Goal: Information Seeking & Learning: Find specific fact

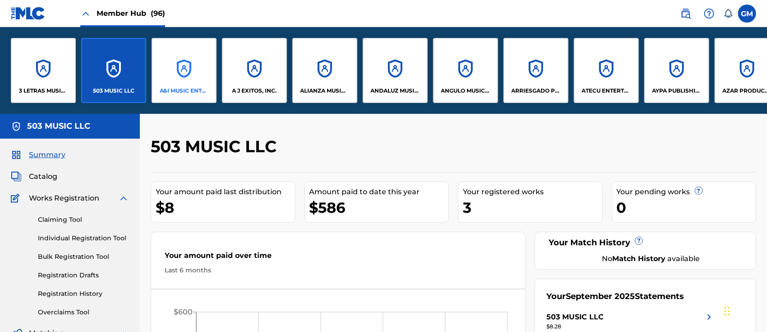
click at [188, 80] on div "A&I MUSIC ENTERTAINMENT, INC" at bounding box center [184, 70] width 65 height 65
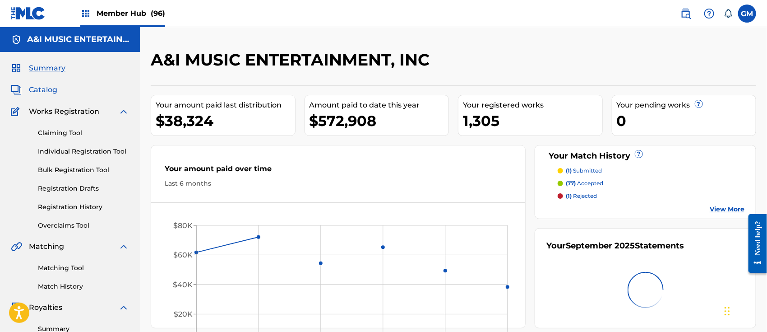
click at [46, 89] on span "Catalog" at bounding box center [43, 89] width 28 height 11
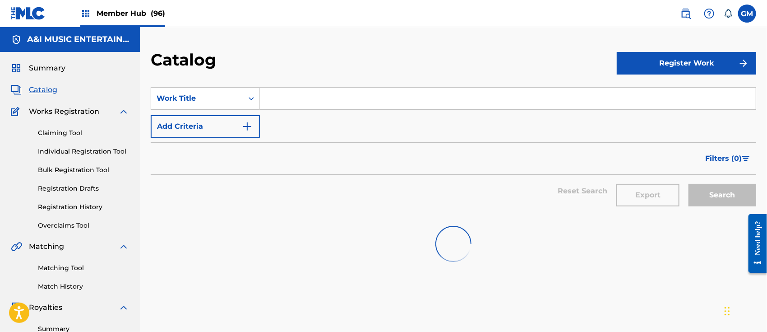
click at [289, 95] on input "Search Form" at bounding box center [508, 99] width 496 height 22
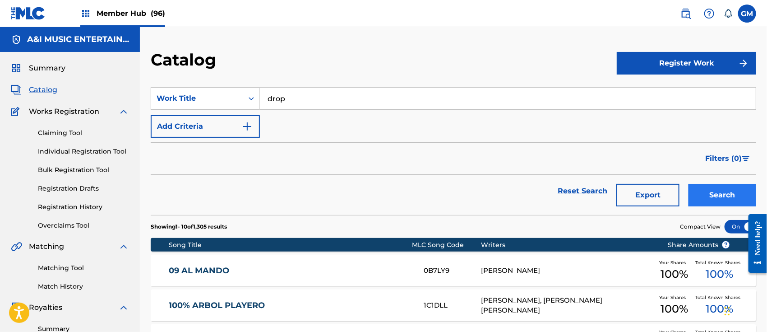
type input "drop"
click at [709, 195] on button "Search" at bounding box center [723, 195] width 68 height 23
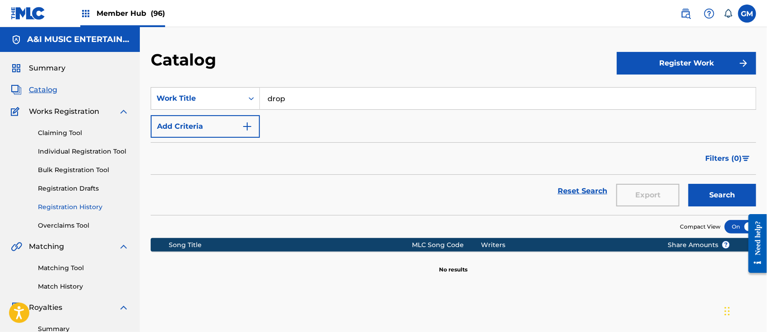
click at [87, 203] on link "Registration History" at bounding box center [83, 206] width 91 height 9
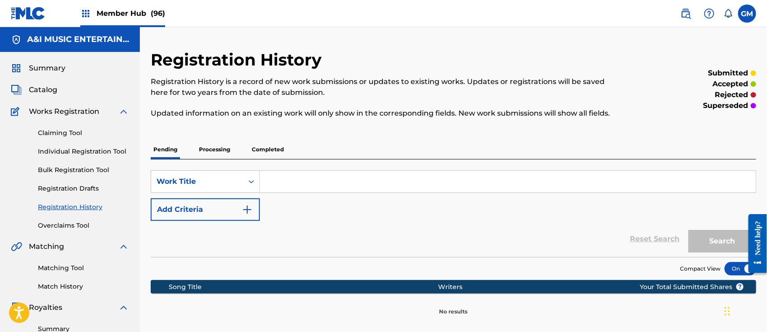
click at [216, 146] on p "Processing" at bounding box center [214, 149] width 37 height 19
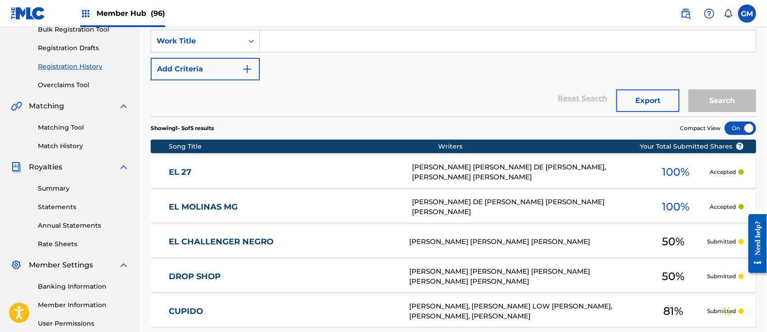
scroll to position [235, 0]
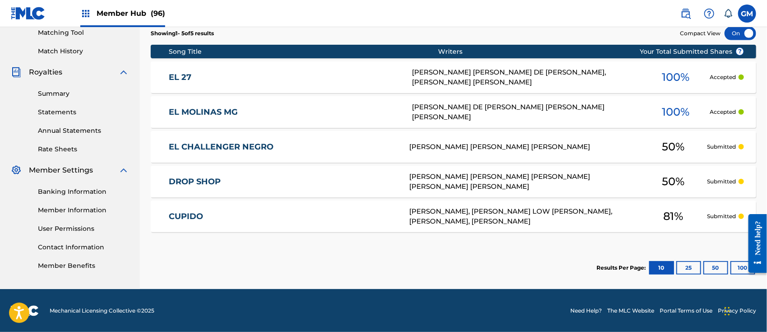
click at [256, 180] on link "DROP SHOP" at bounding box center [283, 181] width 228 height 10
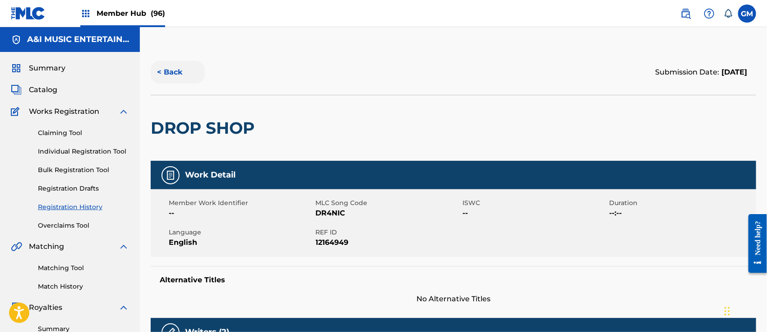
click at [177, 68] on button "< Back" at bounding box center [178, 72] width 54 height 23
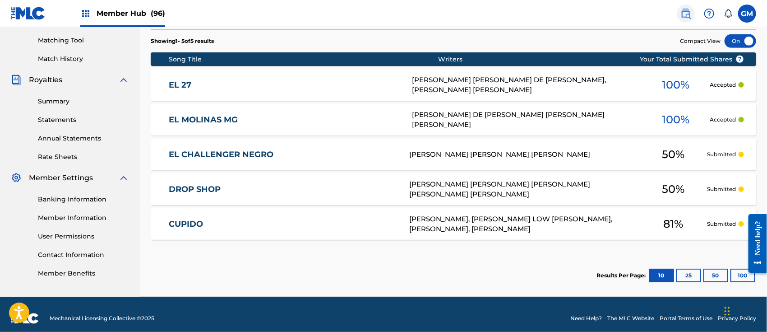
click at [686, 10] on img at bounding box center [686, 13] width 11 height 11
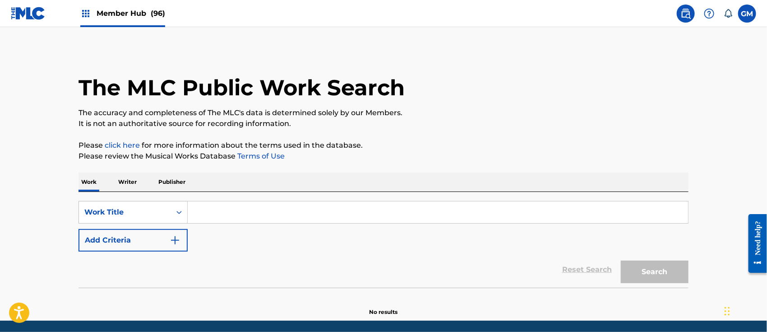
click at [264, 211] on input "Search Form" at bounding box center [438, 212] width 501 height 22
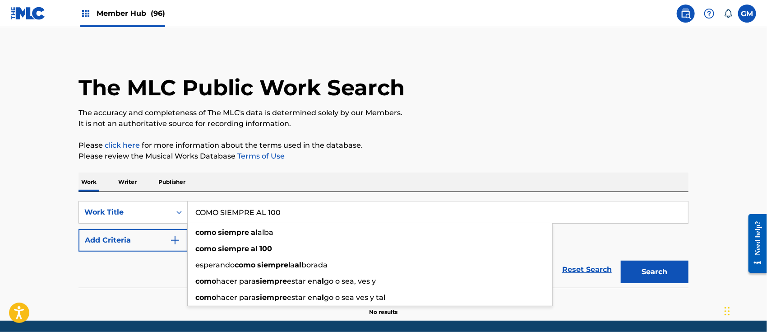
type input "COMO SIEMPRE AL 100"
click at [621, 260] on button "Search" at bounding box center [655, 271] width 68 height 23
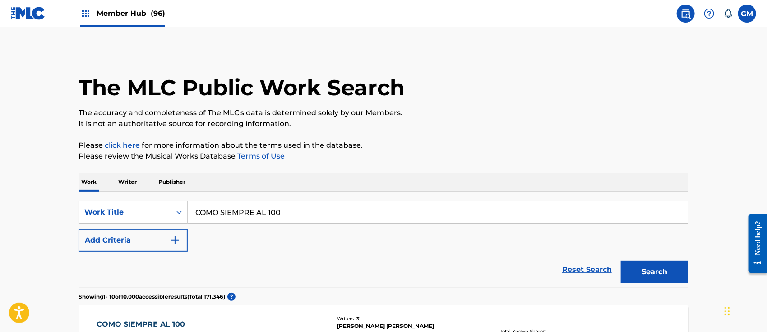
scroll to position [140, 0]
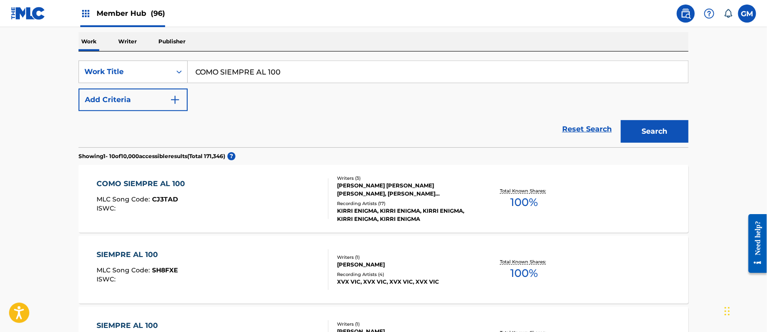
click at [241, 202] on div "COMO SIEMPRE AL 100 MLC Song Code : CJ3TAD ISWC :" at bounding box center [213, 198] width 232 height 41
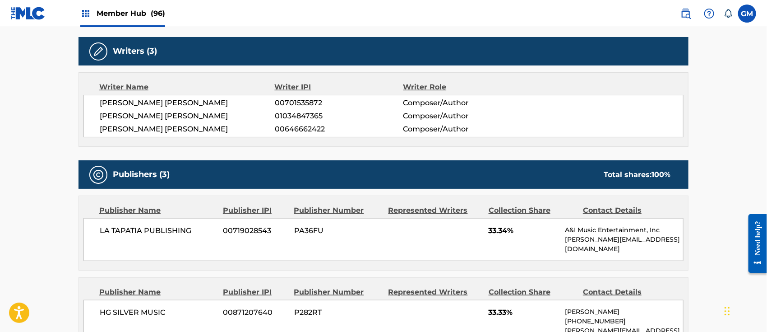
scroll to position [421, 0]
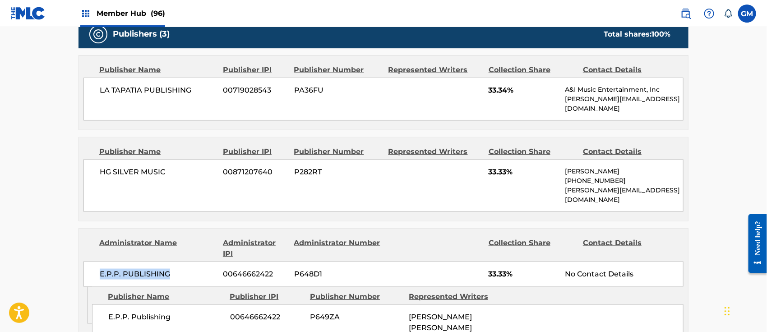
drag, startPoint x: 170, startPoint y: 252, endPoint x: 96, endPoint y: 251, distance: 74.0
click at [96, 261] on div "E.P.P. PUBLISHING 00646662422 P648D1 33.33% No Contact Details" at bounding box center [383, 273] width 600 height 25
copy span "E.P.P. PUBLISHING"
click at [122, 8] on span "Member Hub (96)" at bounding box center [131, 13] width 69 height 10
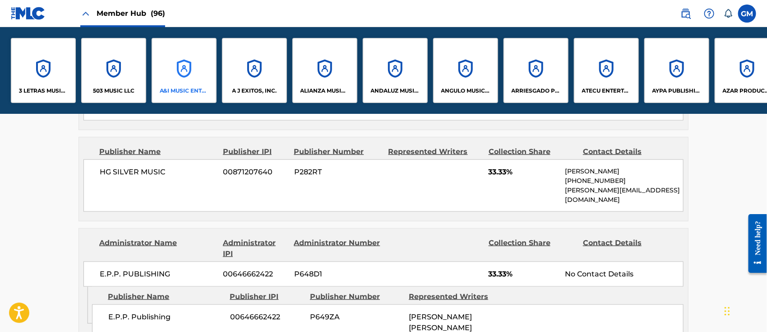
click at [170, 74] on div "A&I MUSIC ENTERTAINMENT, INC" at bounding box center [184, 70] width 65 height 65
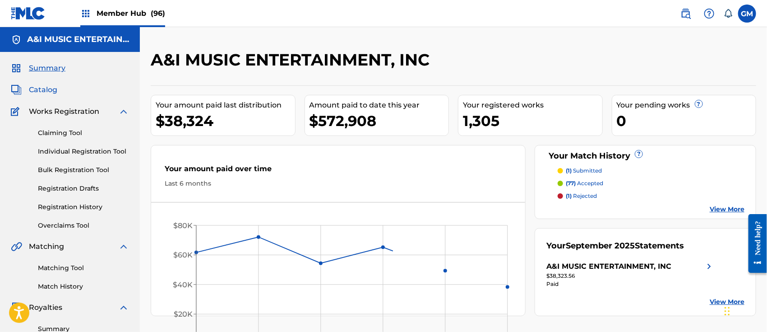
click at [44, 89] on span "Catalog" at bounding box center [43, 89] width 28 height 11
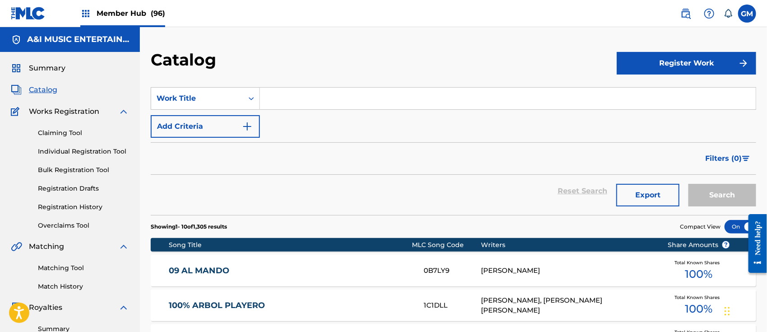
click at [311, 97] on input "Search Form" at bounding box center [508, 99] width 496 height 22
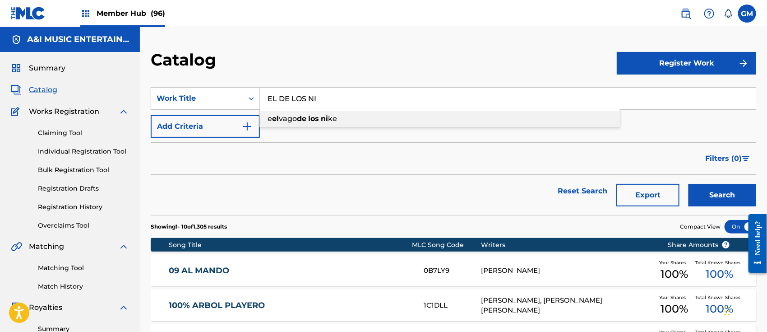
click at [315, 116] on strong "los" at bounding box center [313, 118] width 11 height 9
type input "e el vago de los nike"
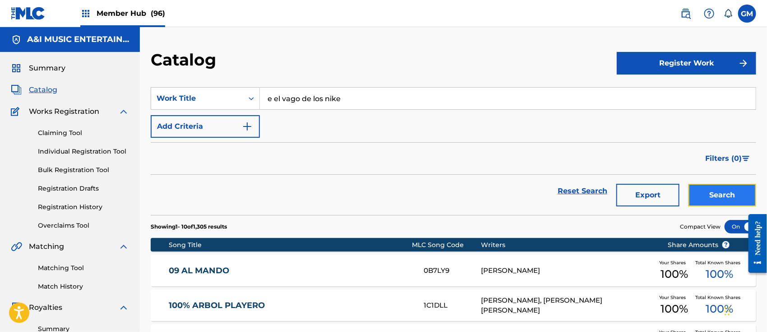
click at [711, 192] on button "Search" at bounding box center [723, 195] width 68 height 23
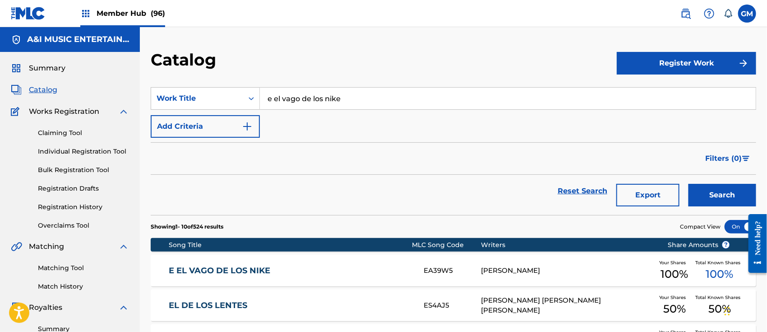
scroll to position [140, 0]
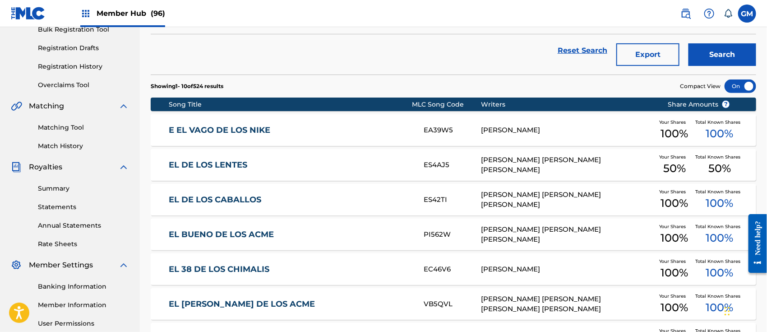
click at [250, 128] on link "E EL VAGO DE LOS NIKE" at bounding box center [290, 130] width 243 height 10
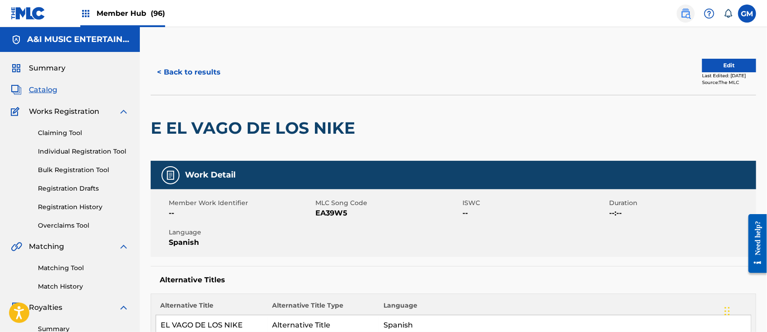
click at [683, 11] on img at bounding box center [686, 13] width 11 height 11
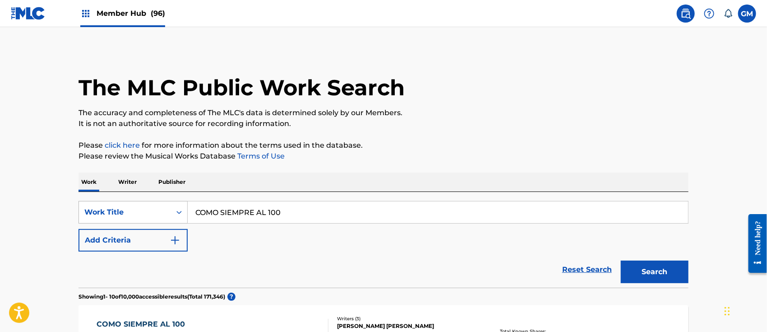
drag, startPoint x: 344, startPoint y: 216, endPoint x: 118, endPoint y: 206, distance: 226.3
click at [118, 206] on div "SearchWithCriteriac35e2bb4-35a8-433f-8e24-290f14f11374 Work Title COMO SIEMPRE …" at bounding box center [384, 212] width 610 height 23
type input "ya no es alfredito"
click at [621, 260] on button "Search" at bounding box center [655, 271] width 68 height 23
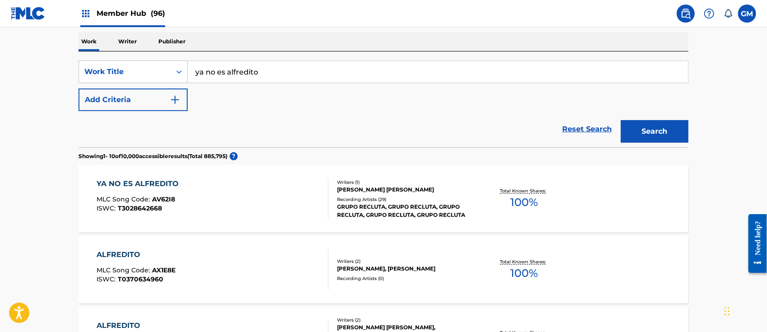
click at [237, 210] on div "YA NO ES ALFREDITO MLC Song Code : AV62I8 ISWC : T3028642668" at bounding box center [213, 198] width 232 height 41
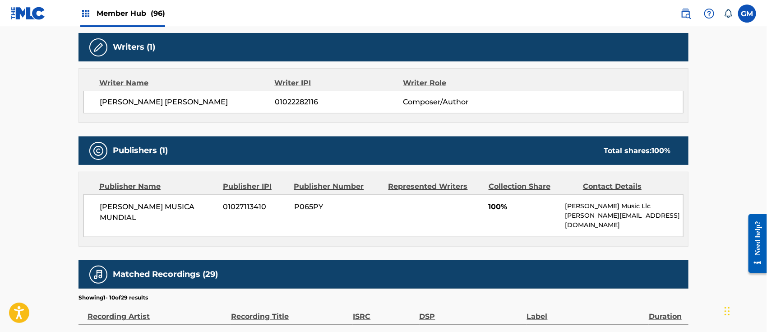
scroll to position [281, 0]
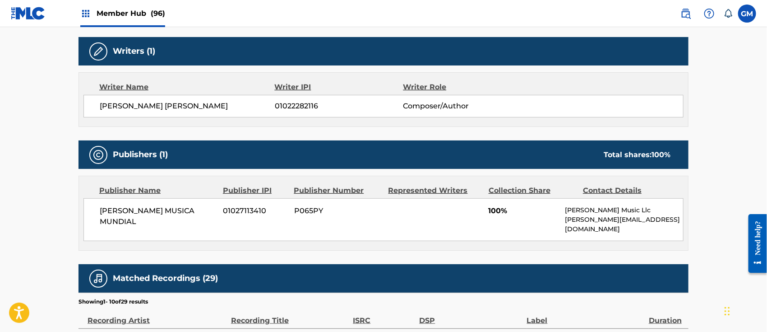
click at [129, 7] on div "Member Hub (96)" at bounding box center [122, 13] width 85 height 27
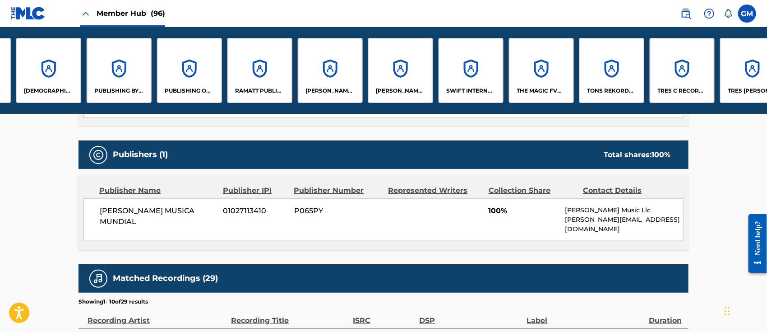
scroll to position [0, 5307]
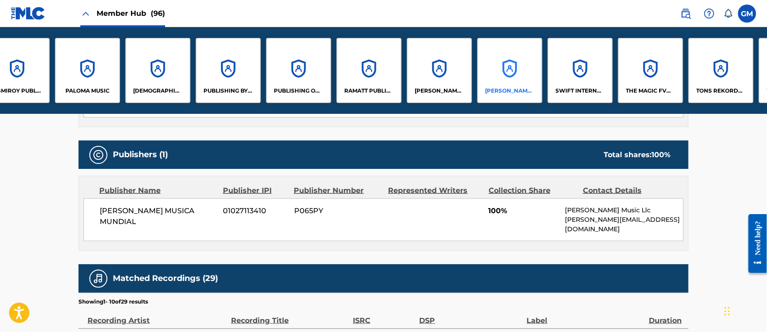
click at [502, 92] on p "[PERSON_NAME] MUSIC LLC" at bounding box center [510, 91] width 49 height 8
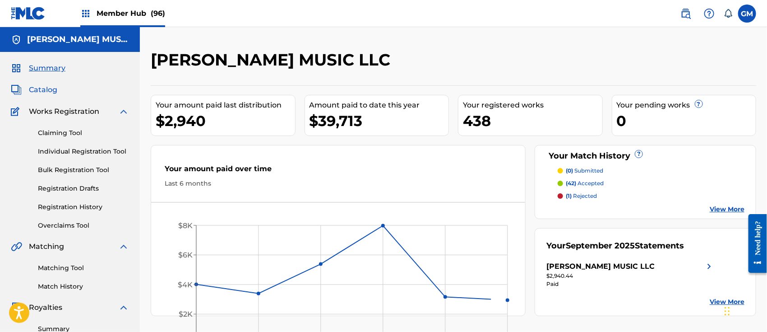
click at [44, 88] on span "Catalog" at bounding box center [43, 89] width 28 height 11
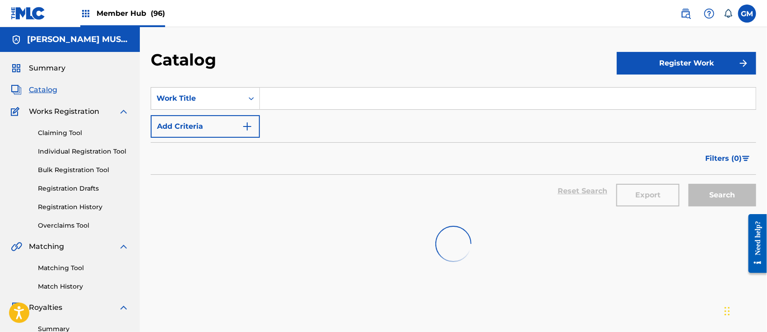
click at [289, 95] on input "Search Form" at bounding box center [508, 99] width 496 height 22
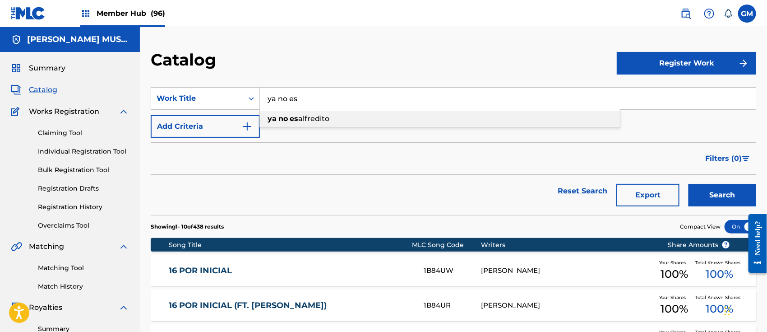
click at [321, 117] on span "alfredito" at bounding box center [313, 118] width 31 height 9
type input "ya no es alfredito"
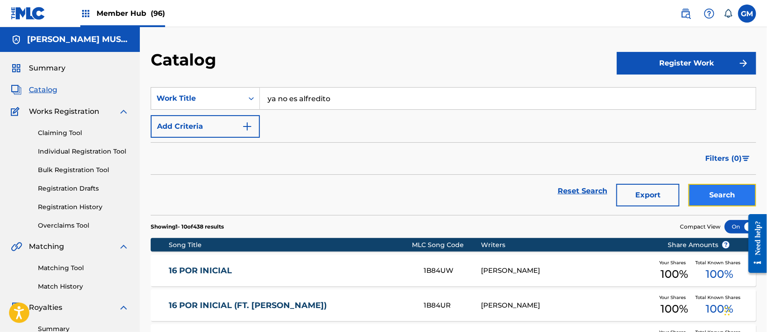
click at [724, 196] on button "Search" at bounding box center [723, 195] width 68 height 23
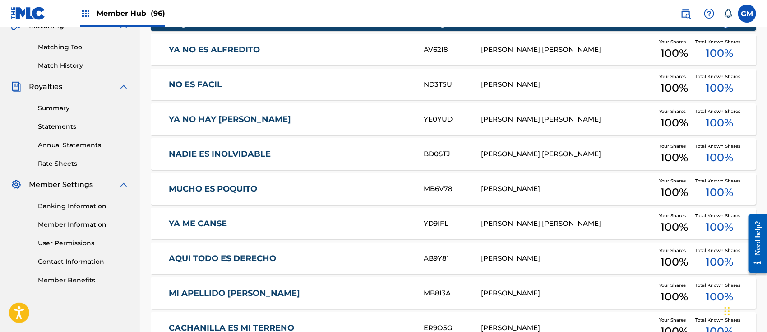
scroll to position [216, 0]
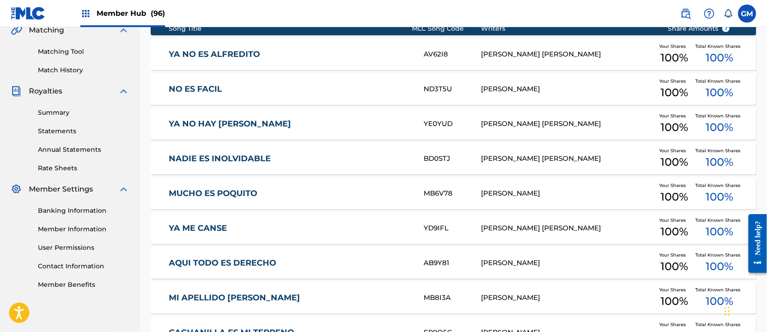
click at [253, 52] on link "YA NO ES ALFREDITO" at bounding box center [290, 54] width 243 height 10
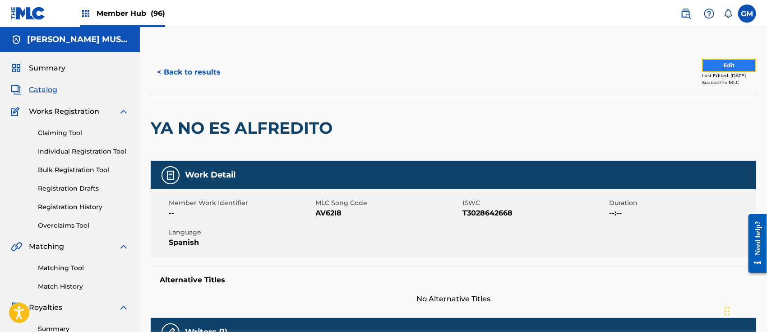
click at [708, 63] on button "Edit" at bounding box center [729, 66] width 54 height 14
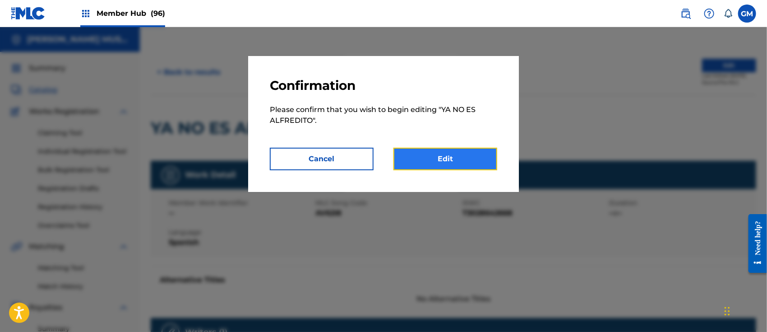
click at [442, 156] on link "Edit" at bounding box center [446, 159] width 104 height 23
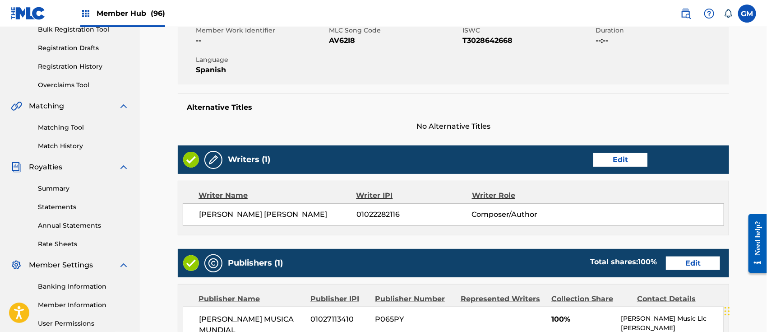
scroll to position [281, 0]
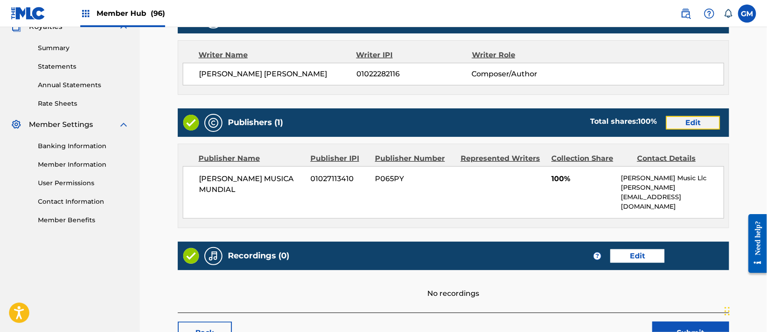
click at [691, 121] on link "Edit" at bounding box center [693, 123] width 54 height 14
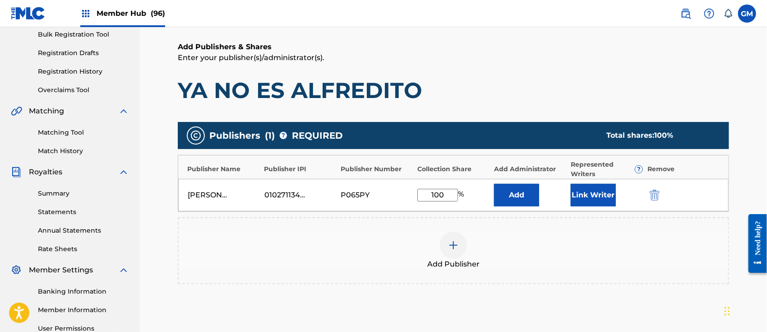
scroll to position [140, 0]
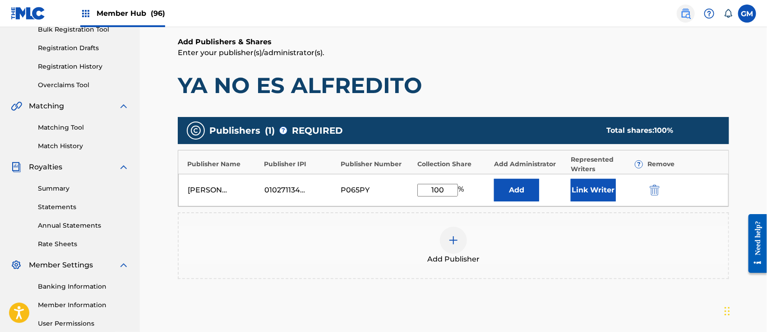
click at [684, 12] on img at bounding box center [686, 13] width 11 height 11
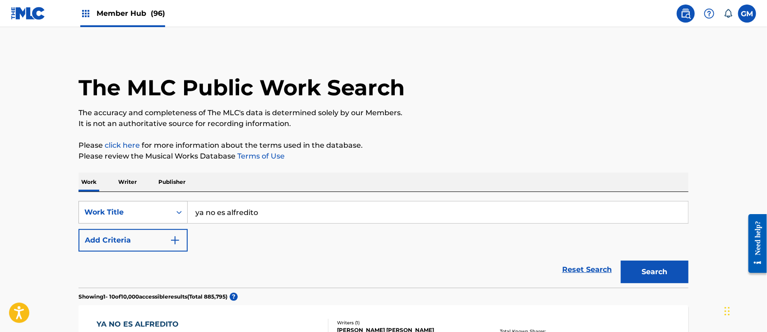
drag, startPoint x: 286, startPoint y: 207, endPoint x: 118, endPoint y: 205, distance: 167.9
click at [118, 205] on div "SearchWithCriteriac35e2bb4-35a8-433f-8e24-290f14f11374 Work Title ya no es alfr…" at bounding box center [384, 212] width 610 height 23
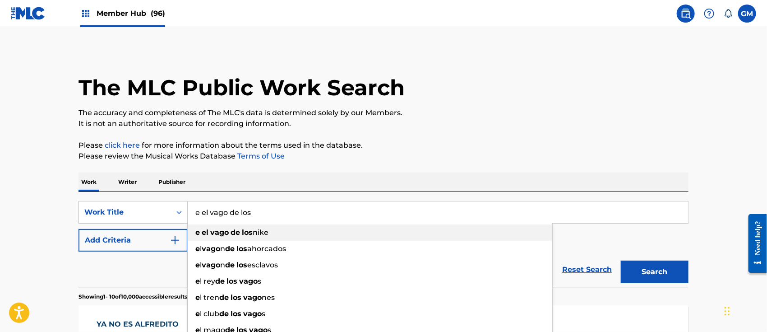
click at [263, 232] on span "nike" at bounding box center [261, 232] width 16 height 9
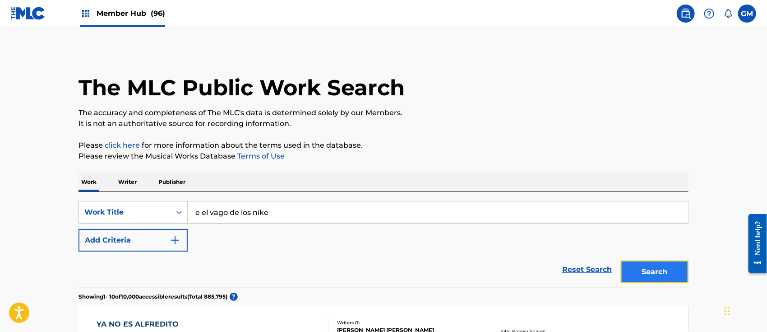
click at [654, 273] on button "Search" at bounding box center [655, 271] width 68 height 23
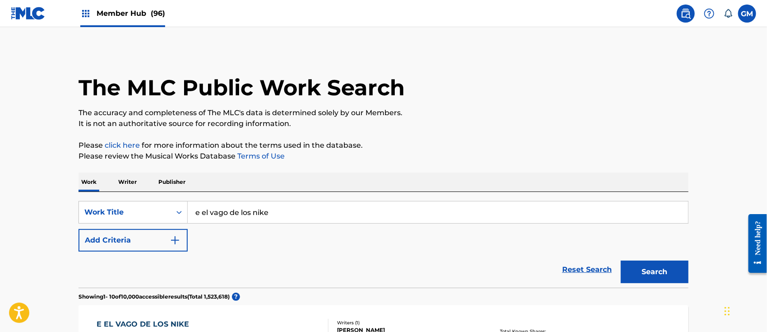
scroll to position [140, 0]
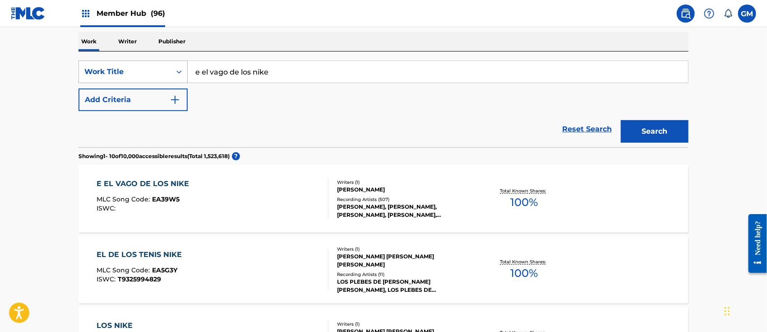
drag, startPoint x: 326, startPoint y: 74, endPoint x: 162, endPoint y: 62, distance: 163.8
click at [162, 62] on div "SearchWithCriteriac35e2bb4-35a8-433f-8e24-290f14f11374 Work Title e el vago de …" at bounding box center [384, 71] width 610 height 23
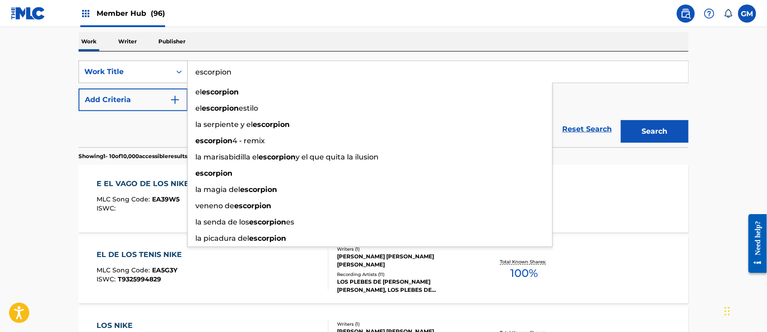
click at [621, 120] on button "Search" at bounding box center [655, 131] width 68 height 23
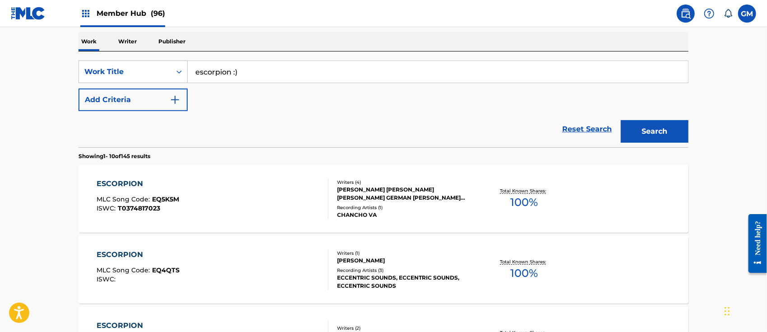
type input "escorpion :)"
click at [621, 120] on button "Search" at bounding box center [655, 131] width 68 height 23
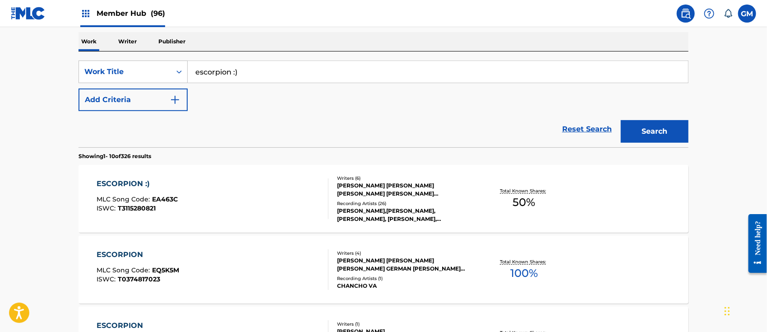
click at [241, 198] on div "ESCORPION :) MLC Song Code : EA463C ISWC : T3115280821" at bounding box center [213, 198] width 232 height 41
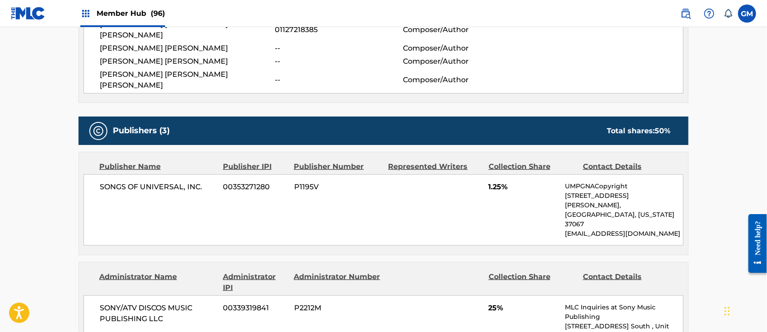
scroll to position [421, 0]
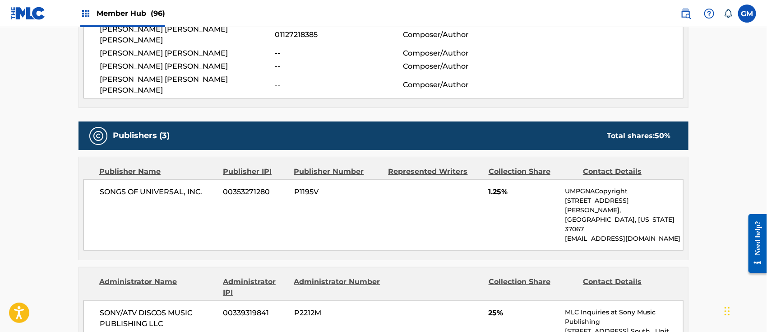
click at [135, 9] on span "Member Hub (96)" at bounding box center [131, 13] width 69 height 10
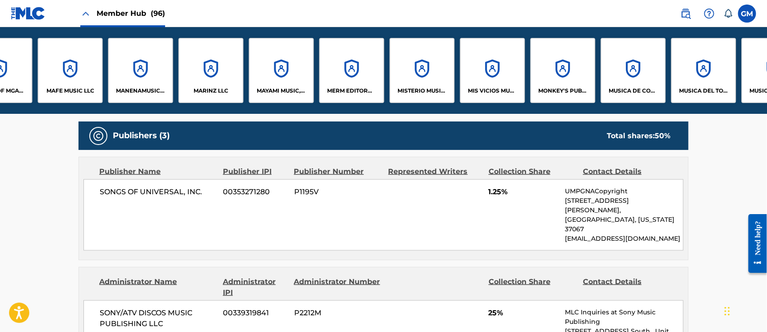
scroll to position [0, 4258]
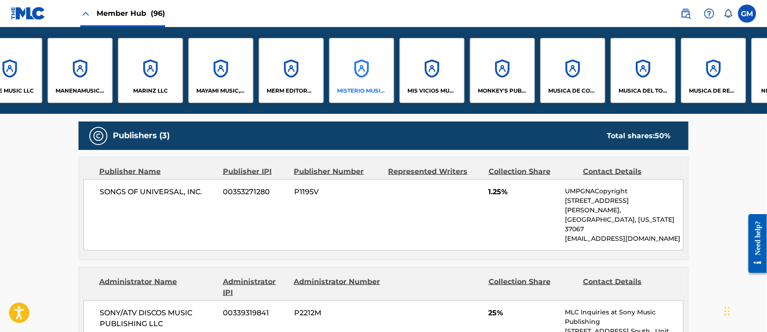
click at [362, 88] on p "MISTERIO MUSIC, LLC" at bounding box center [362, 91] width 49 height 8
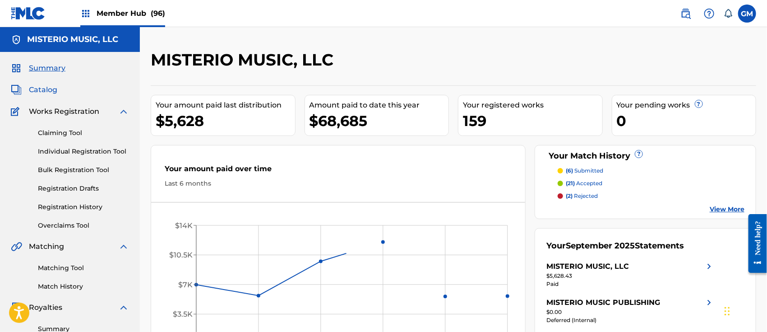
click at [47, 87] on span "Catalog" at bounding box center [43, 89] width 28 height 11
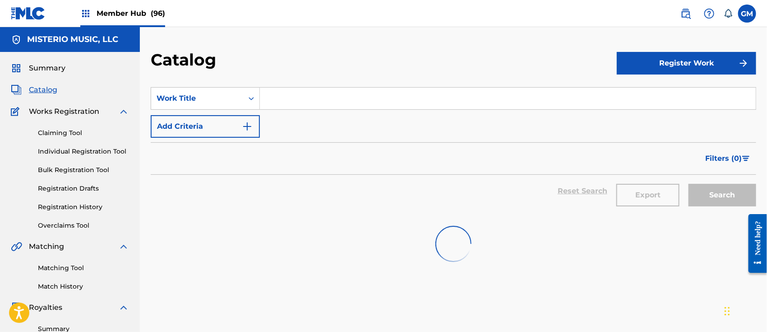
click at [299, 93] on input "Search Form" at bounding box center [508, 99] width 496 height 22
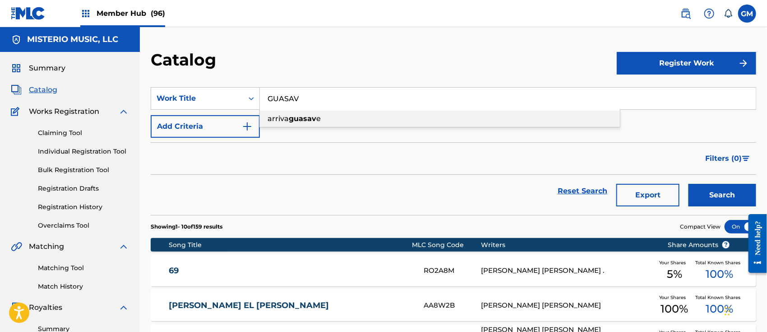
click at [311, 118] on strong "guasav" at bounding box center [303, 118] width 28 height 9
type input "arriva guasave"
click at [708, 191] on button "Search" at bounding box center [723, 195] width 68 height 23
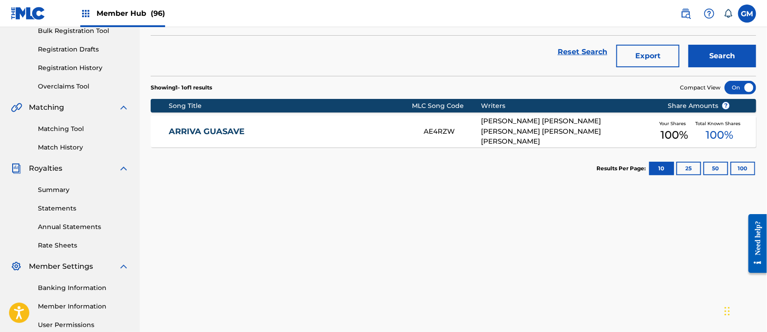
scroll to position [140, 0]
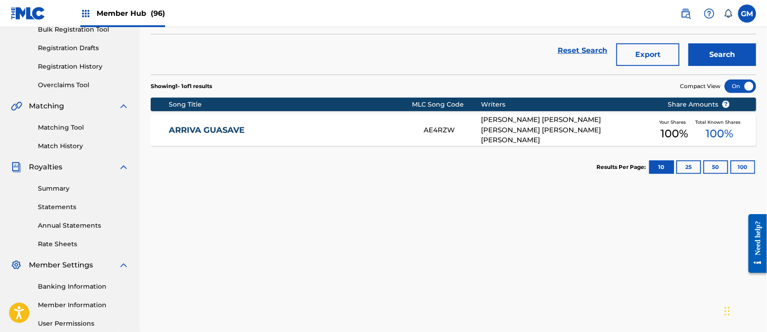
click at [274, 123] on div "ARRIVA GUASAVE AE4RZW [PERSON_NAME] [PERSON_NAME] [PERSON_NAME] [PERSON_NAME] […" at bounding box center [454, 130] width 606 height 32
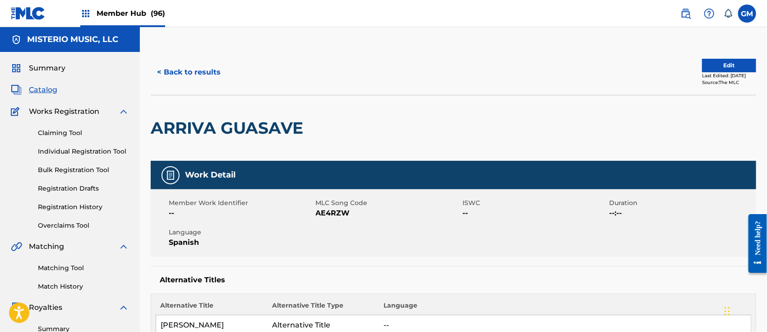
click at [131, 13] on span "Member Hub (96)" at bounding box center [131, 13] width 69 height 10
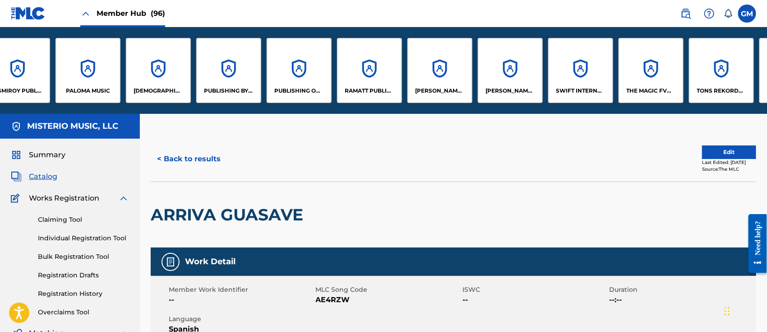
scroll to position [0, 5285]
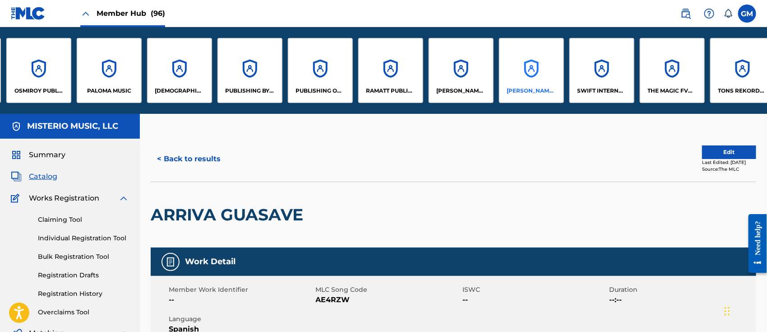
click at [526, 82] on div "[PERSON_NAME] MUSIC LLC" at bounding box center [531, 70] width 65 height 65
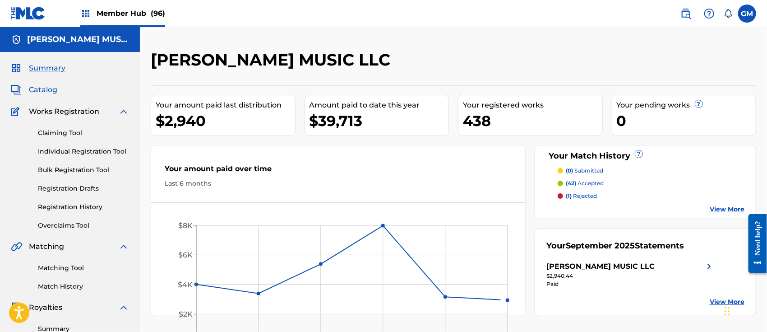
click at [45, 85] on span "Catalog" at bounding box center [43, 89] width 28 height 11
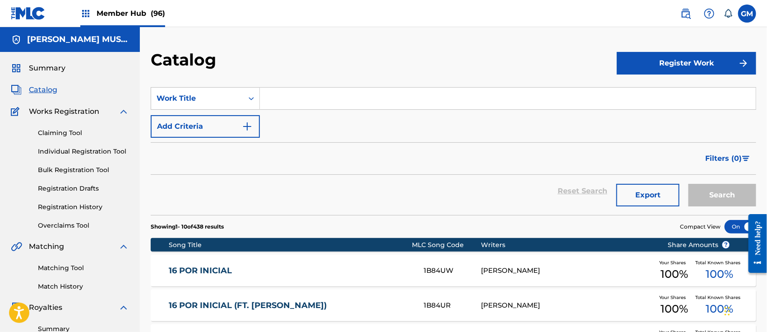
click at [349, 99] on input "Search Form" at bounding box center [508, 99] width 496 height 22
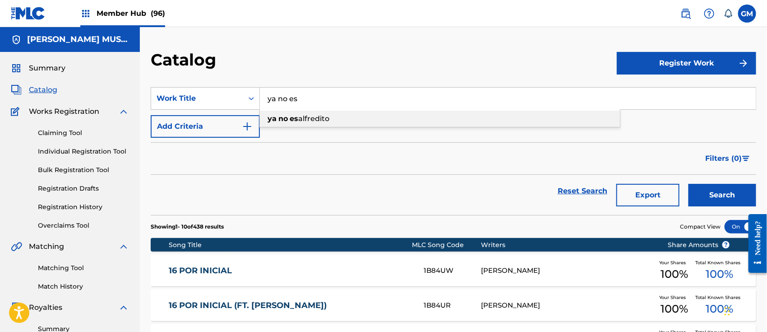
click at [308, 116] on span "alfredito" at bounding box center [313, 118] width 31 height 9
type input "ya no es alfredito"
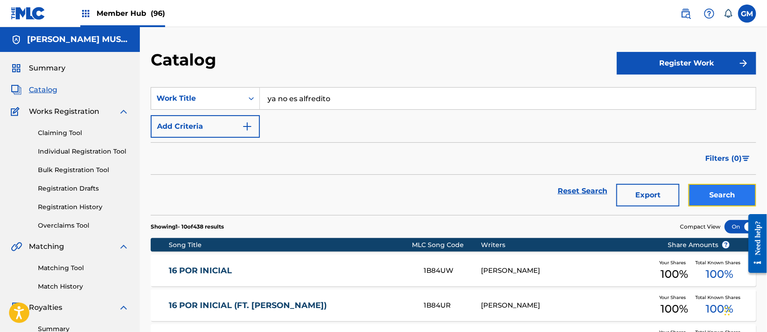
click at [708, 193] on button "Search" at bounding box center [723, 195] width 68 height 23
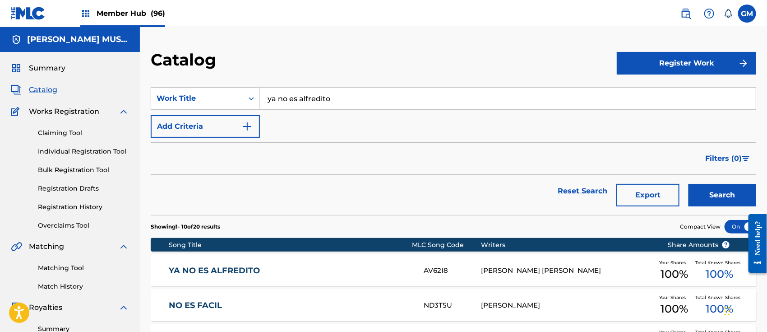
scroll to position [140, 0]
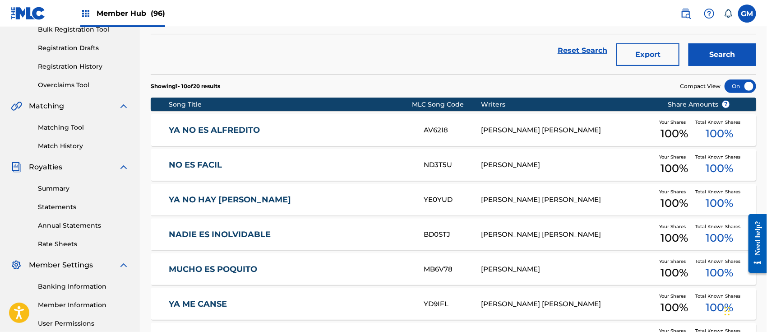
click at [141, 10] on span "Member Hub (96)" at bounding box center [131, 13] width 69 height 10
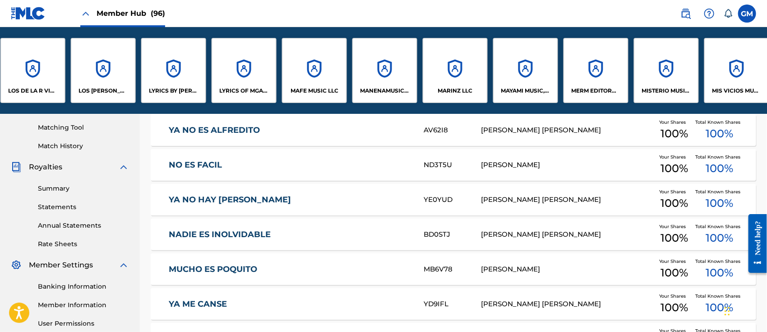
scroll to position [0, 3879]
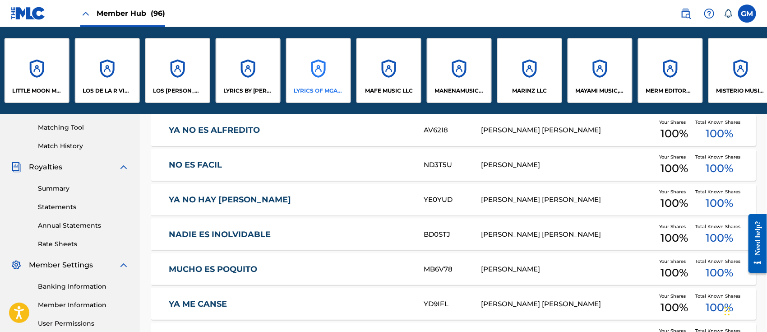
click at [321, 79] on div "LYRICS OF MGA LLC" at bounding box center [318, 70] width 65 height 65
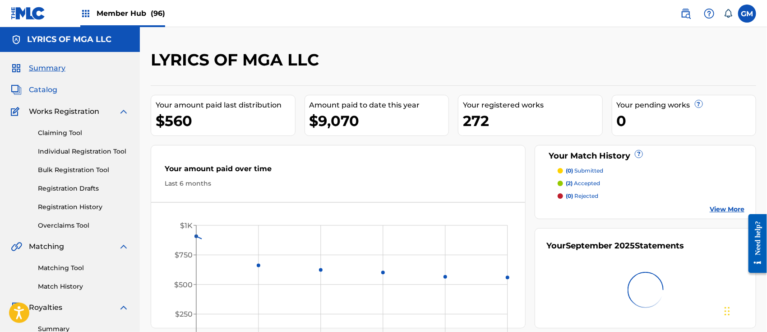
click at [49, 86] on span "Catalog" at bounding box center [43, 89] width 28 height 11
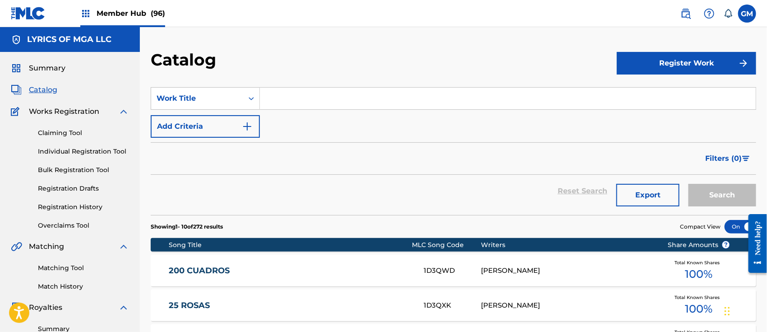
click at [283, 95] on input "Search Form" at bounding box center [508, 99] width 496 height 22
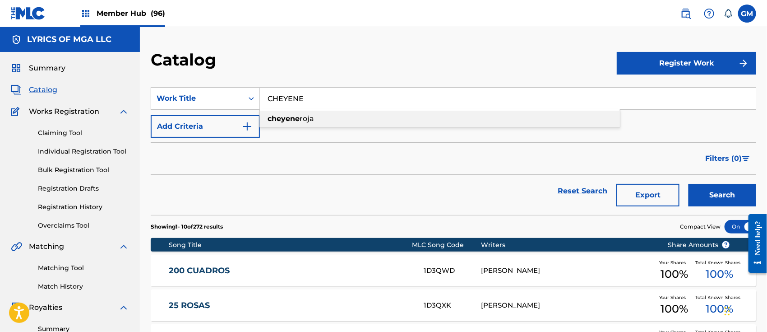
click at [303, 114] on span "roja" at bounding box center [307, 118] width 14 height 9
type input "cheyene roja"
click at [706, 194] on button "Search" at bounding box center [723, 195] width 68 height 23
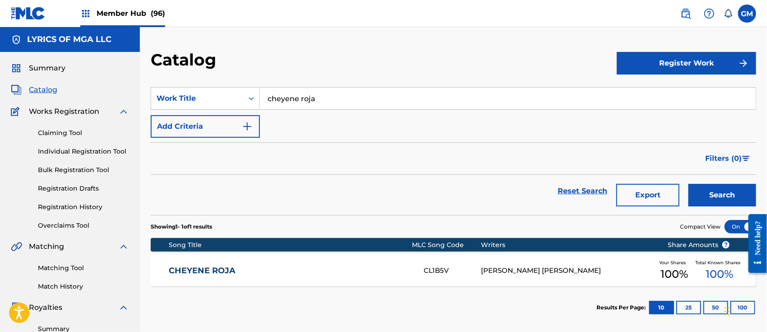
click at [227, 270] on link "CHEYENE ROJA" at bounding box center [290, 270] width 243 height 10
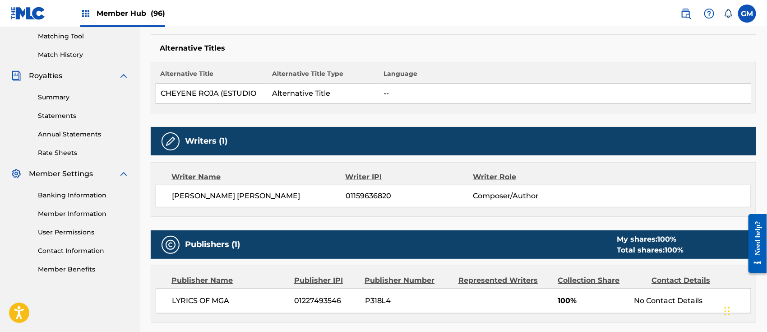
scroll to position [91, 0]
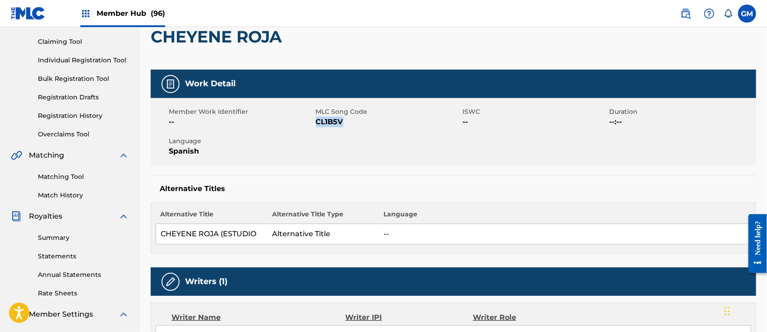
drag, startPoint x: 346, startPoint y: 122, endPoint x: 317, endPoint y: 123, distance: 29.4
click at [317, 123] on span "CL1B5V" at bounding box center [388, 121] width 145 height 11
copy span "CL1B5V"
click at [79, 176] on link "Matching Tool" at bounding box center [83, 176] width 91 height 9
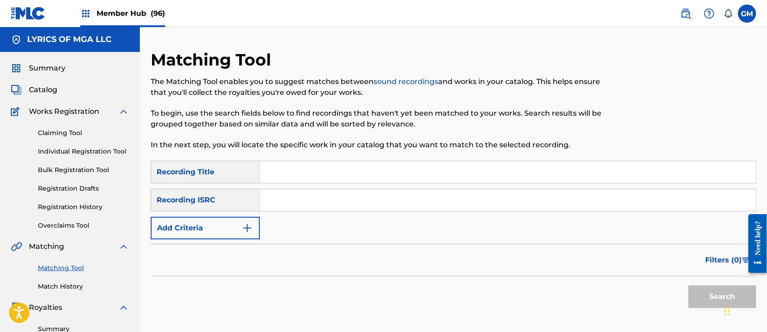
click at [280, 172] on input "Search Form" at bounding box center [508, 172] width 496 height 22
click at [699, 298] on button "Search" at bounding box center [723, 296] width 68 height 23
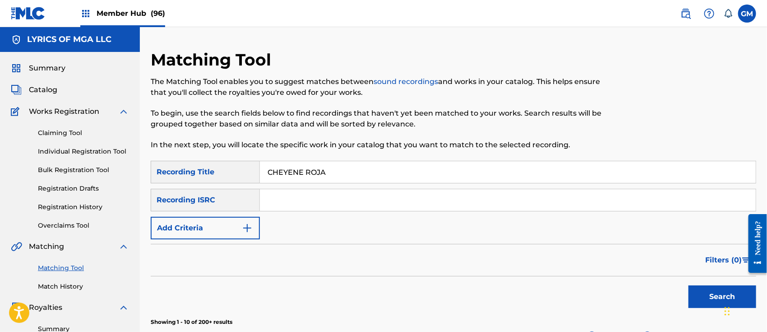
click at [353, 174] on input "CHEYENE ROJA" at bounding box center [508, 172] width 496 height 22
type input "CHEYENE ROJA (ESTUDIO)"
click at [713, 294] on button "Search" at bounding box center [723, 296] width 68 height 23
click at [136, 12] on span "Member Hub (96)" at bounding box center [131, 13] width 69 height 10
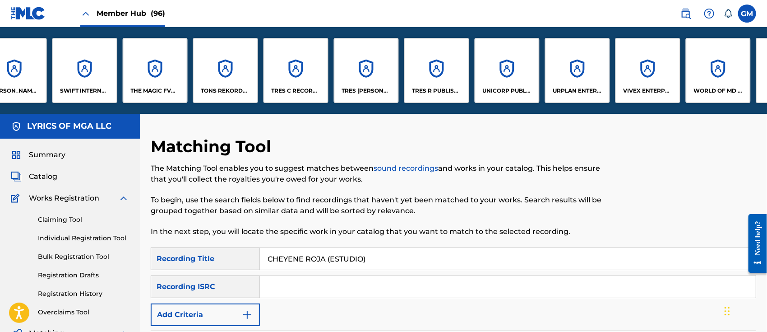
scroll to position [0, 5824]
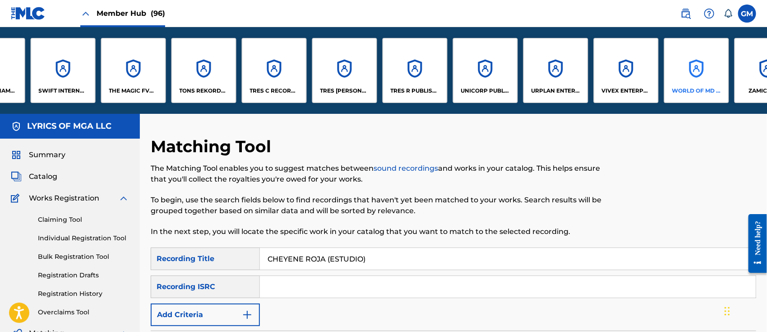
click at [686, 88] on p "WORLD OF MD PUBLISHING, LLC" at bounding box center [697, 91] width 49 height 8
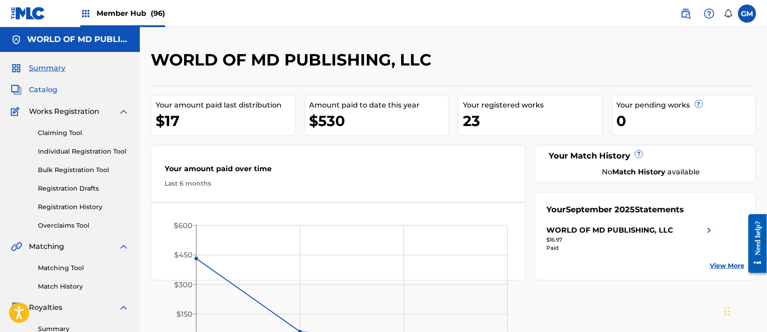
click at [52, 86] on span "Catalog" at bounding box center [43, 89] width 28 height 11
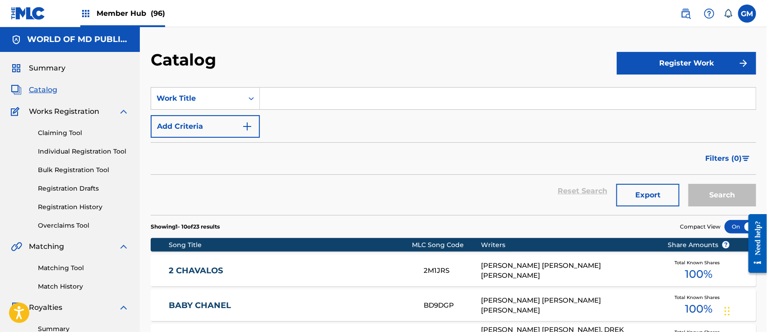
click at [336, 92] on input "Search Form" at bounding box center [508, 99] width 496 height 22
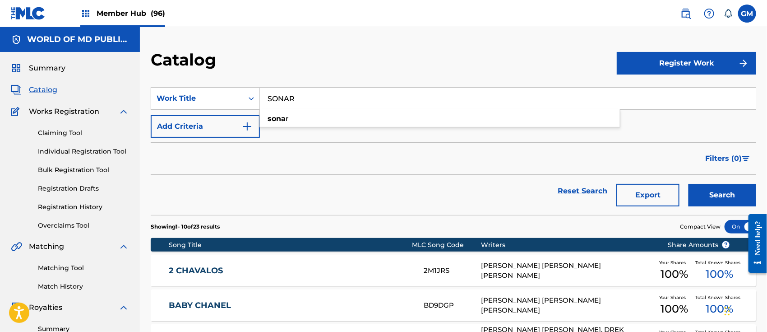
type input "SONAR"
click at [689, 184] on button "Search" at bounding box center [723, 195] width 68 height 23
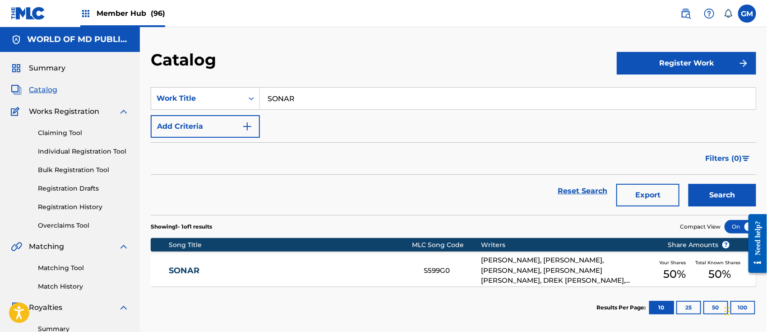
click at [301, 269] on link "SONAR" at bounding box center [290, 270] width 243 height 10
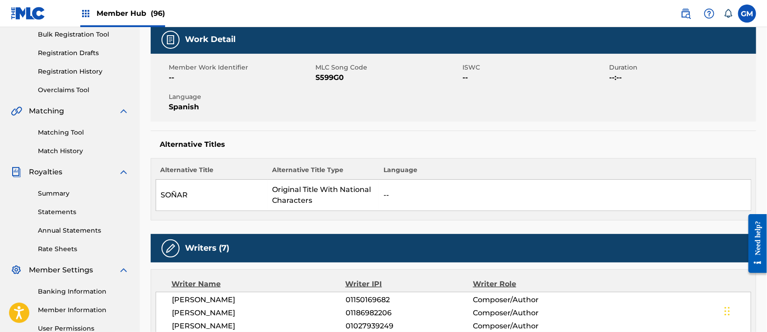
scroll to position [140, 0]
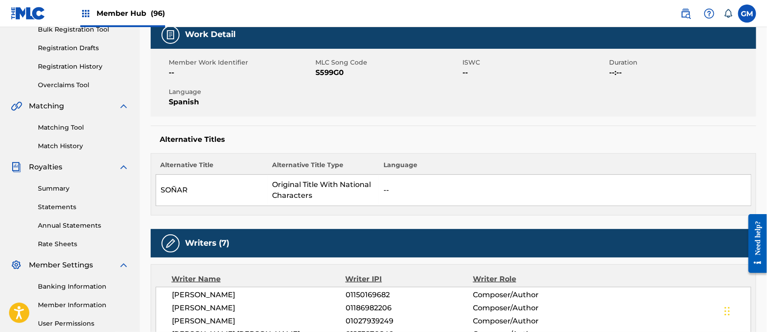
click at [123, 12] on span "Member Hub (96)" at bounding box center [131, 13] width 69 height 10
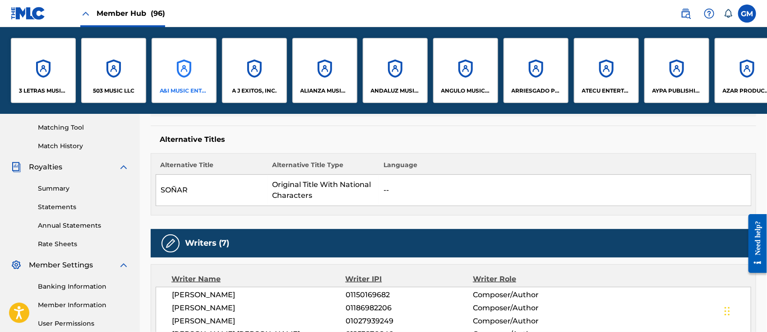
click at [178, 85] on div "A&I MUSIC ENTERTAINMENT, INC" at bounding box center [184, 70] width 65 height 65
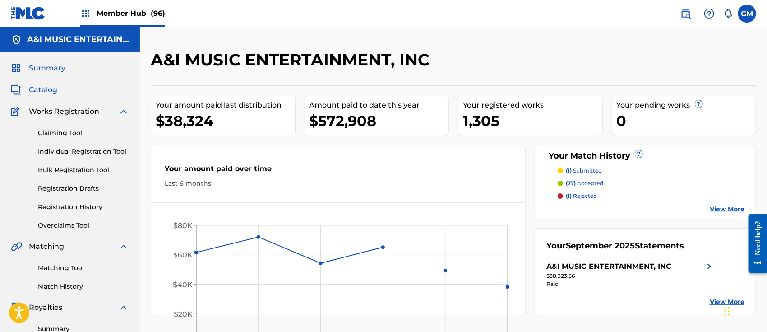
click at [43, 84] on span "Catalog" at bounding box center [43, 89] width 28 height 11
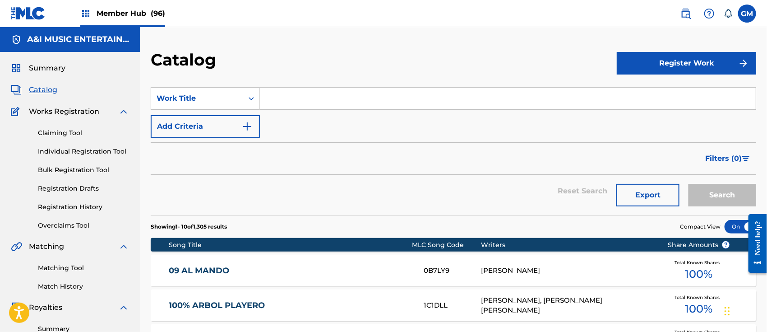
click at [285, 97] on input "Search Form" at bounding box center [508, 99] width 496 height 22
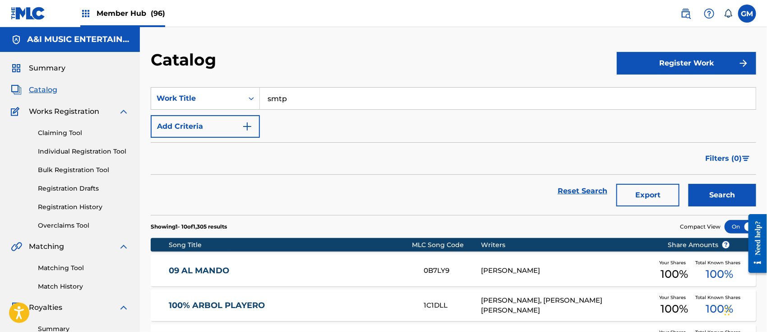
drag, startPoint x: 329, startPoint y: 88, endPoint x: 260, endPoint y: 97, distance: 69.2
click at [260, 97] on input "smtp" at bounding box center [508, 99] width 496 height 22
type input "stmp"
click at [281, 117] on strong "stmp" at bounding box center [278, 118] width 20 height 9
click at [722, 195] on button "Search" at bounding box center [723, 195] width 68 height 23
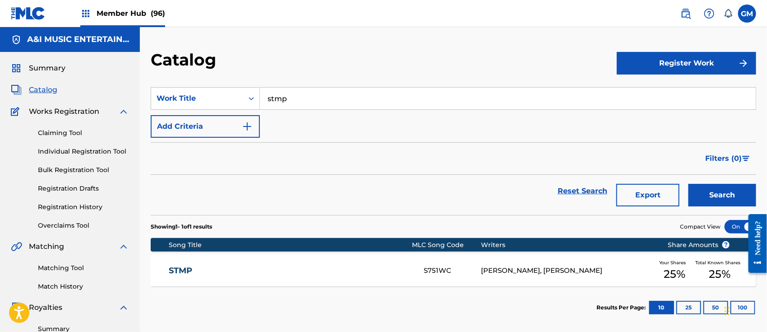
click at [298, 270] on link "STMP" at bounding box center [290, 270] width 243 height 10
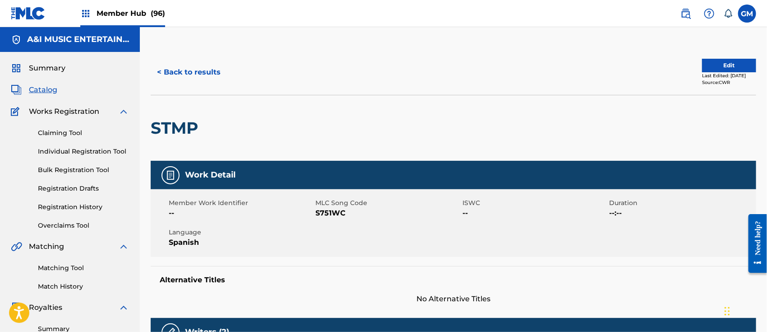
click at [147, 9] on span "Member Hub (96)" at bounding box center [131, 13] width 69 height 10
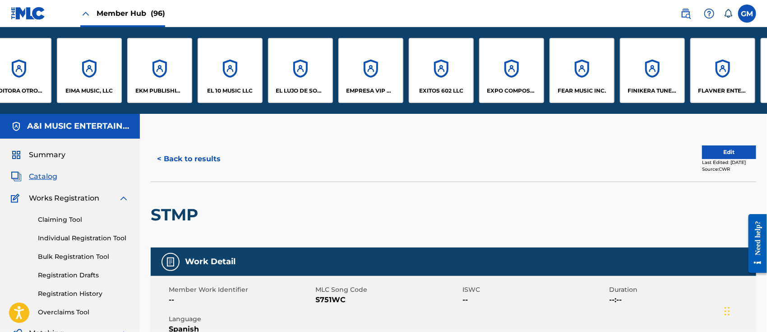
scroll to position [0, 1778]
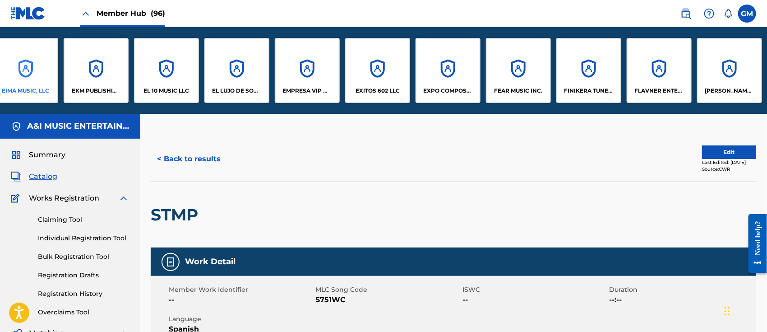
click at [40, 79] on div "EIMA MUSIC, LLC" at bounding box center [25, 70] width 65 height 65
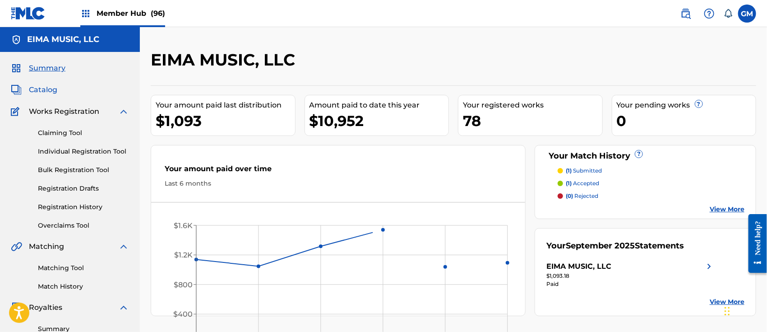
click at [46, 85] on span "Catalog" at bounding box center [43, 89] width 28 height 11
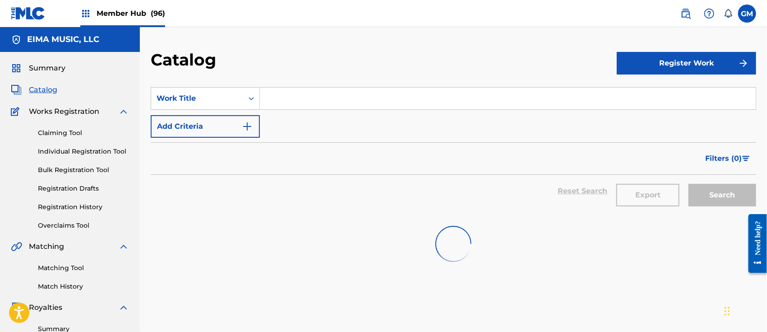
click at [282, 93] on input "Search Form" at bounding box center [508, 99] width 496 height 22
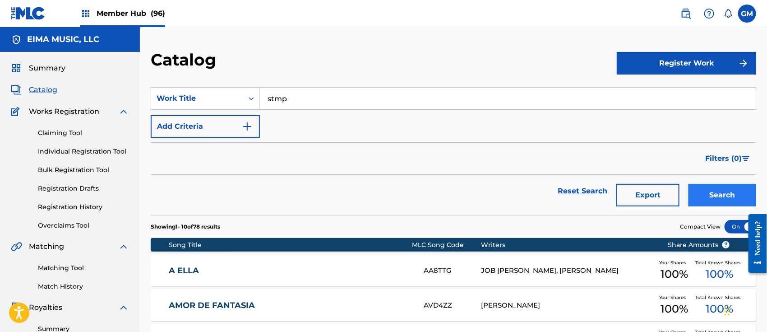
type input "stmp"
click at [714, 193] on button "Search" at bounding box center [723, 195] width 68 height 23
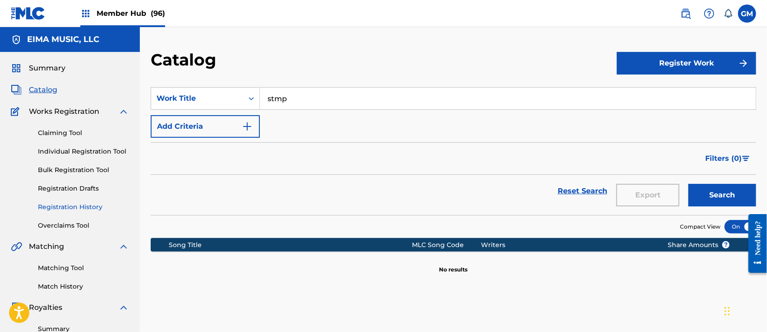
click at [83, 204] on link "Registration History" at bounding box center [83, 206] width 91 height 9
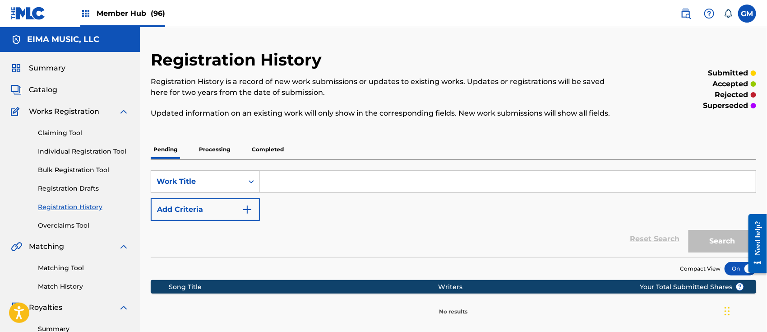
click at [225, 150] on p "Processing" at bounding box center [214, 149] width 37 height 19
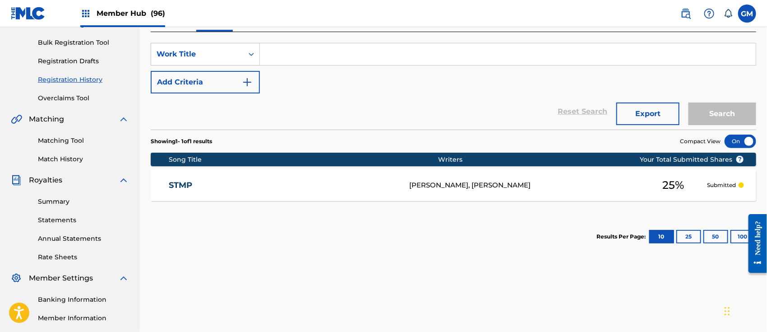
scroll to position [140, 0]
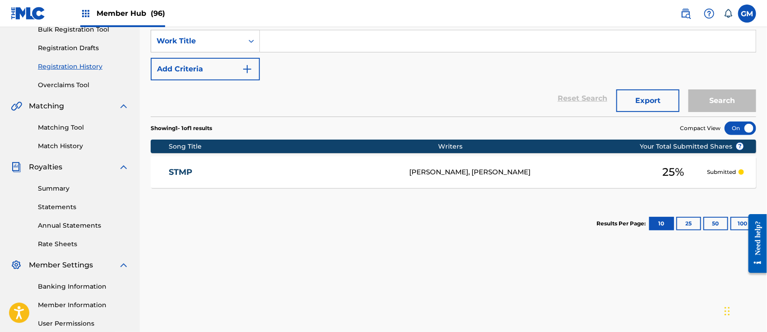
click at [471, 168] on div "[PERSON_NAME], [PERSON_NAME]" at bounding box center [524, 172] width 230 height 10
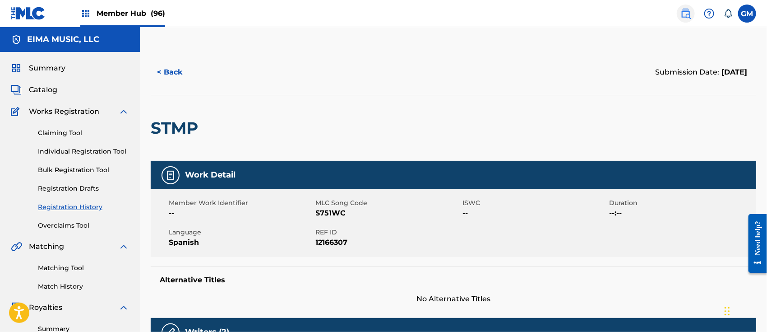
click at [683, 13] on img at bounding box center [686, 13] width 11 height 11
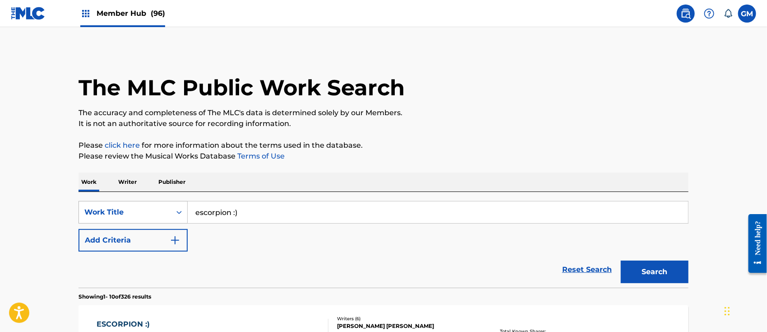
drag, startPoint x: 301, startPoint y: 210, endPoint x: 181, endPoint y: 206, distance: 119.2
click at [181, 208] on div "SearchWithCriteriac35e2bb4-35a8-433f-8e24-290f14f11374 Work Title escorpion :)" at bounding box center [384, 212] width 610 height 23
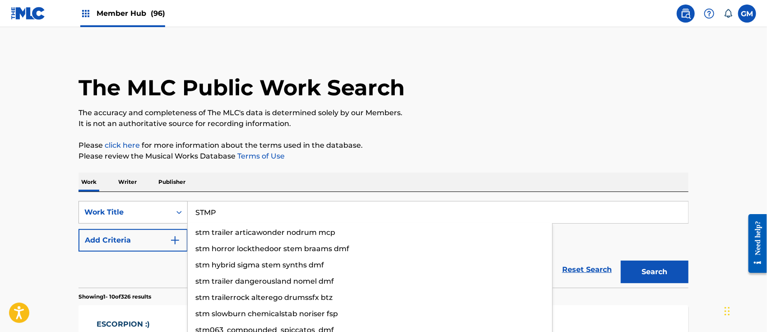
type input "STMP"
click at [621, 260] on button "Search" at bounding box center [655, 271] width 68 height 23
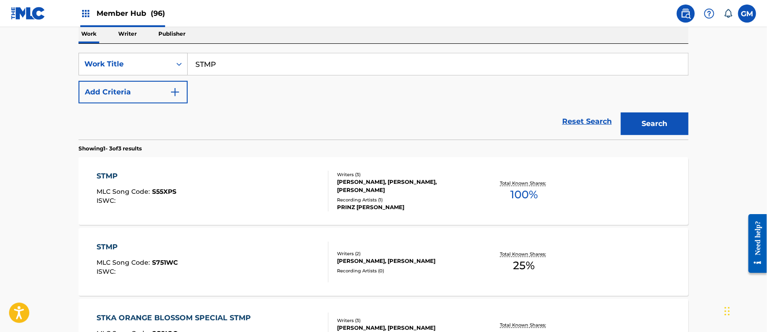
scroll to position [132, 0]
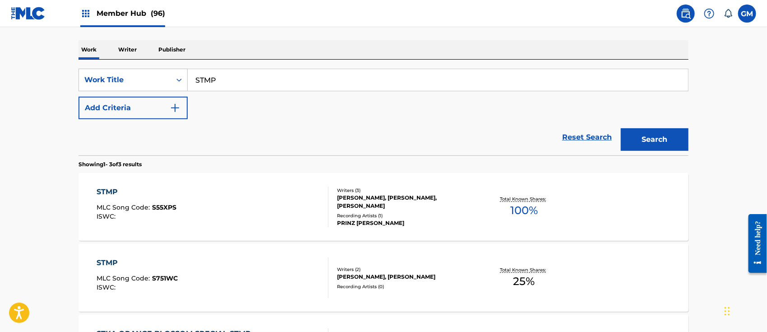
click at [196, 268] on div "STMP MLC Song Code : S751WC ISWC :" at bounding box center [213, 277] width 232 height 41
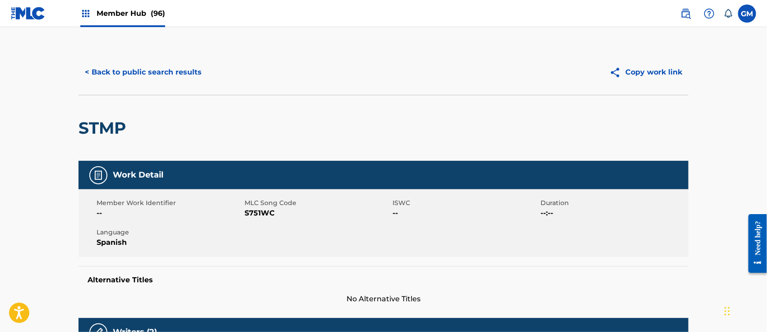
click at [124, 9] on span "Member Hub (96)" at bounding box center [131, 13] width 69 height 10
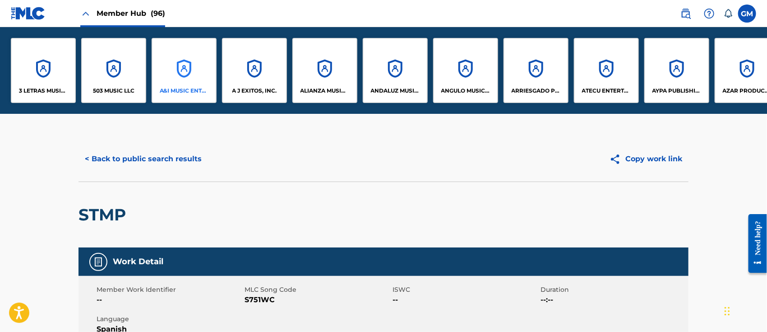
click at [188, 86] on div "A&I MUSIC ENTERTAINMENT, INC" at bounding box center [184, 70] width 65 height 65
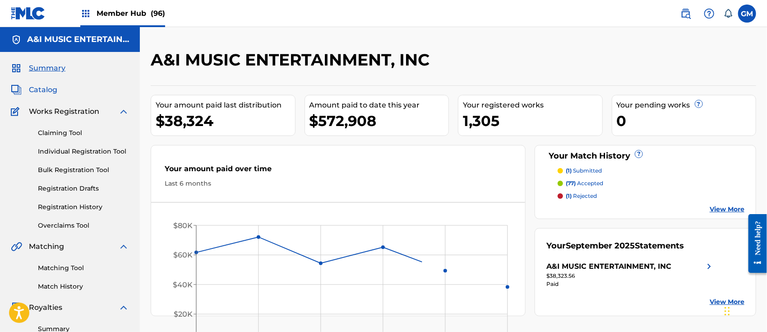
click at [36, 87] on span "Catalog" at bounding box center [43, 89] width 28 height 11
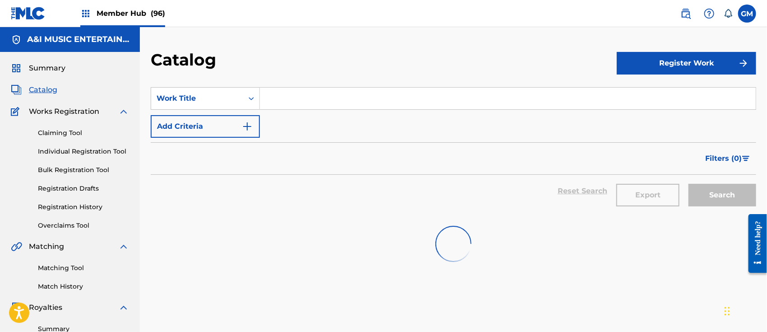
click at [325, 97] on input "Search Form" at bounding box center [508, 99] width 496 height 22
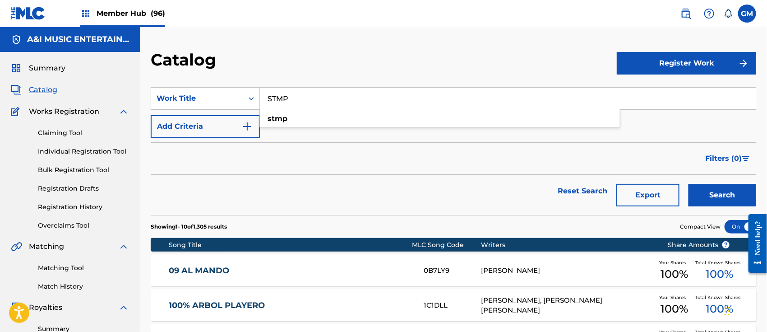
type input "STMP"
click at [689, 184] on button "Search" at bounding box center [723, 195] width 68 height 23
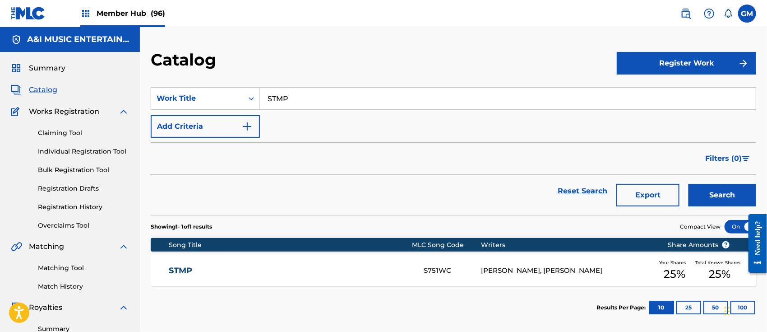
click at [335, 262] on div "STMP S751WC [PERSON_NAME], [PERSON_NAME] Your Shares 25 % Total Known Shares 25…" at bounding box center [454, 271] width 606 height 32
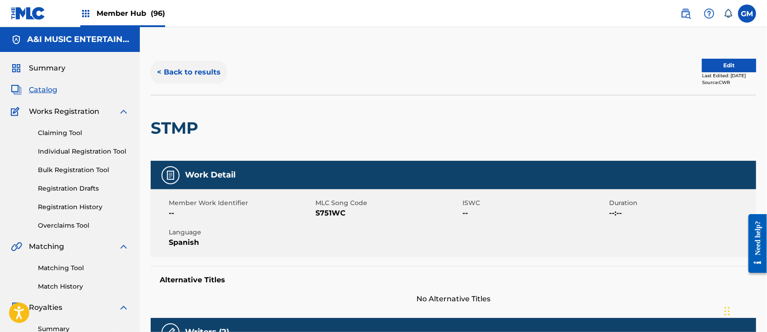
click at [190, 70] on button "< Back to results" at bounding box center [189, 72] width 76 height 23
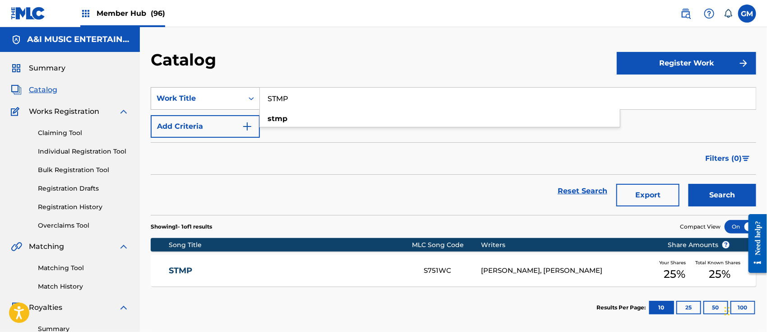
drag, startPoint x: 384, startPoint y: 100, endPoint x: 243, endPoint y: 95, distance: 140.9
click at [243, 95] on div "SearchWithCriteria4533042e-ef54-42c9-b496-468a80fe4a26 Work Title STMP stmp" at bounding box center [454, 98] width 606 height 23
click at [685, 12] on img at bounding box center [686, 13] width 11 height 11
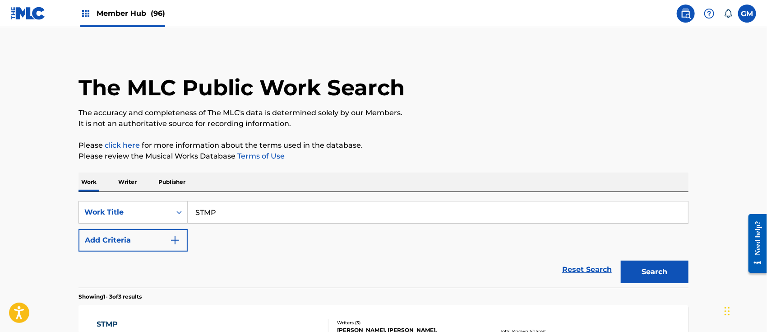
drag, startPoint x: 260, startPoint y: 210, endPoint x: 120, endPoint y: 195, distance: 141.2
click at [120, 195] on div "SearchWithCriteriac35e2bb4-35a8-433f-8e24-290f14f11374 Work Title STMP Add Crit…" at bounding box center [384, 240] width 610 height 96
type input "Y LA LOCA ERA YO"
click at [621, 260] on button "Search" at bounding box center [655, 271] width 68 height 23
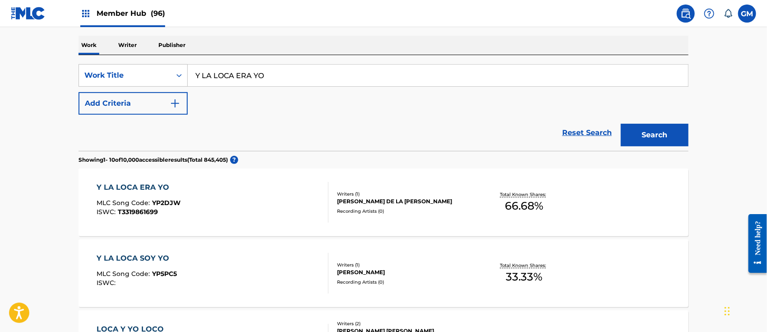
scroll to position [140, 0]
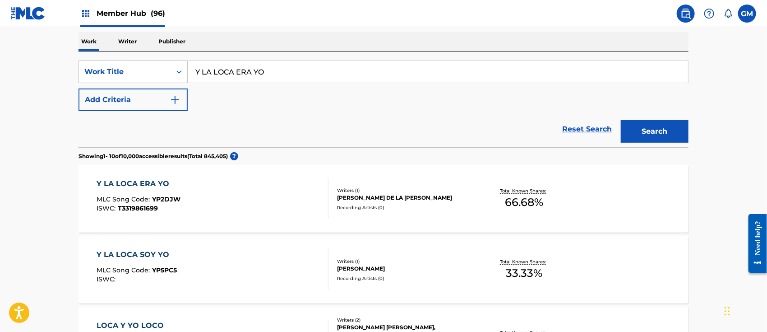
click at [228, 198] on div "Y LA LOCA ERA YO MLC Song Code : YP2DJW ISWC : T3319861699" at bounding box center [213, 198] width 232 height 41
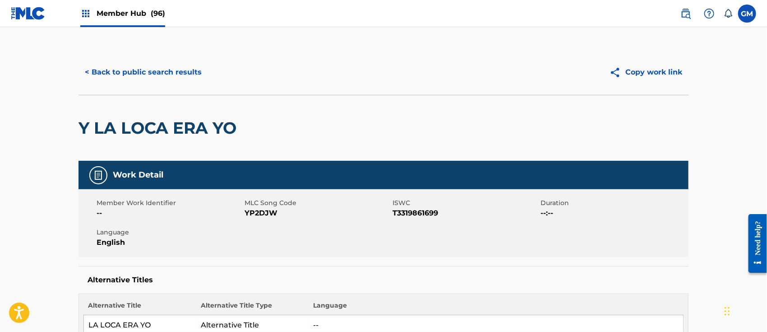
click at [137, 15] on span "Member Hub (96)" at bounding box center [131, 13] width 69 height 10
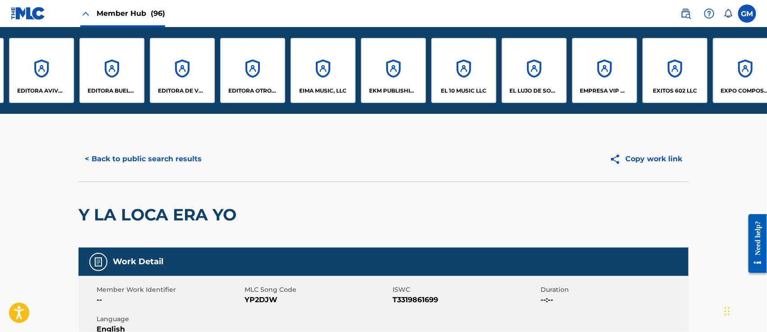
scroll to position [0, 1399]
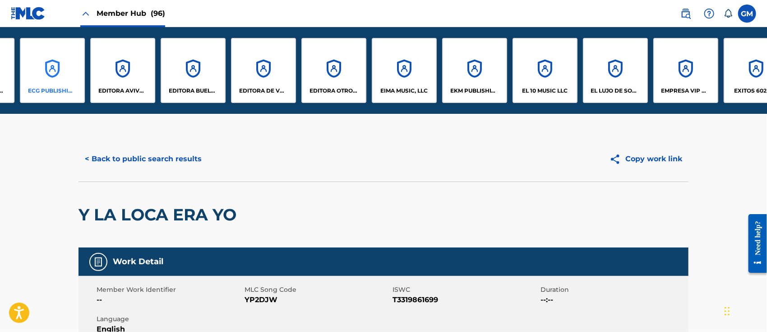
click at [56, 85] on div "ECG PUBLISHING, LLC" at bounding box center [52, 70] width 65 height 65
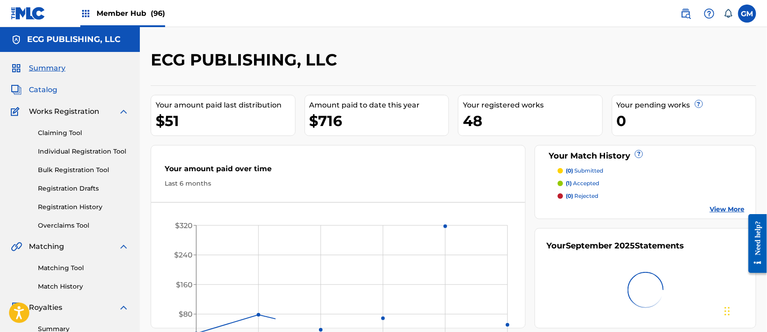
click at [48, 85] on span "Catalog" at bounding box center [43, 89] width 28 height 11
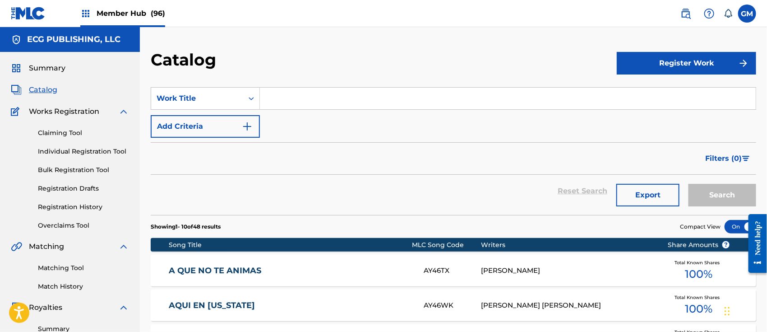
click at [280, 92] on input "Search Form" at bounding box center [508, 99] width 496 height 22
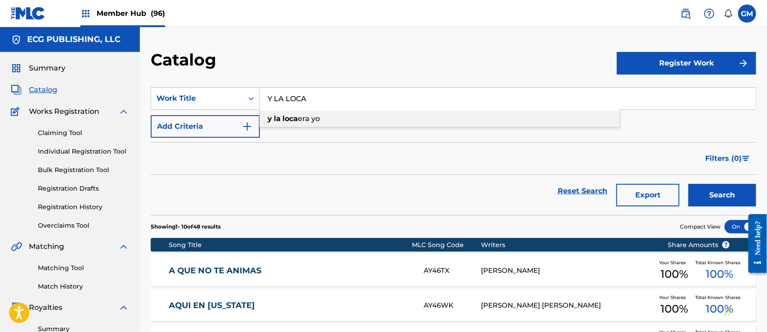
click at [306, 121] on span "era yo" at bounding box center [309, 118] width 22 height 9
type input "y la loca era yo"
click at [710, 186] on button "Search" at bounding box center [723, 195] width 68 height 23
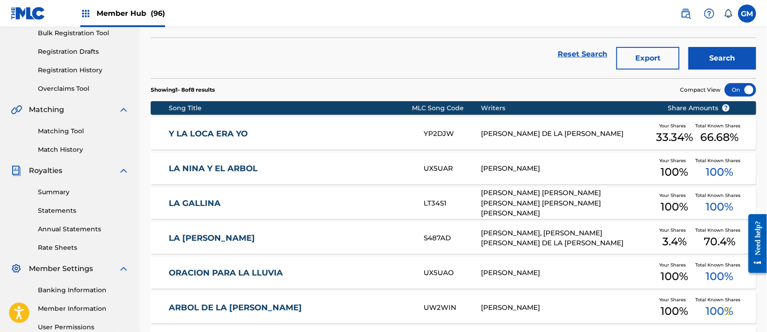
scroll to position [140, 0]
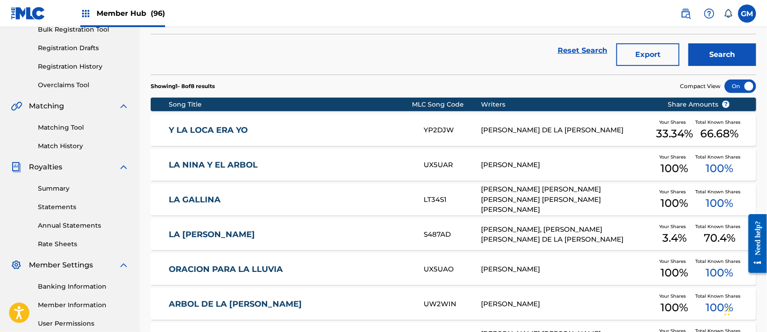
click at [302, 131] on link "Y LA LOCA ERA YO" at bounding box center [290, 130] width 243 height 10
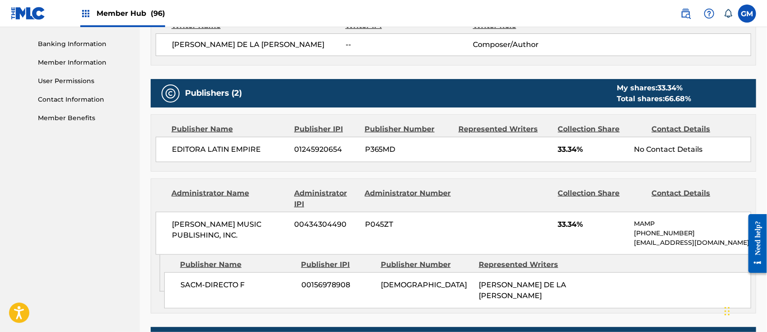
scroll to position [242, 0]
